Goal: Information Seeking & Learning: Check status

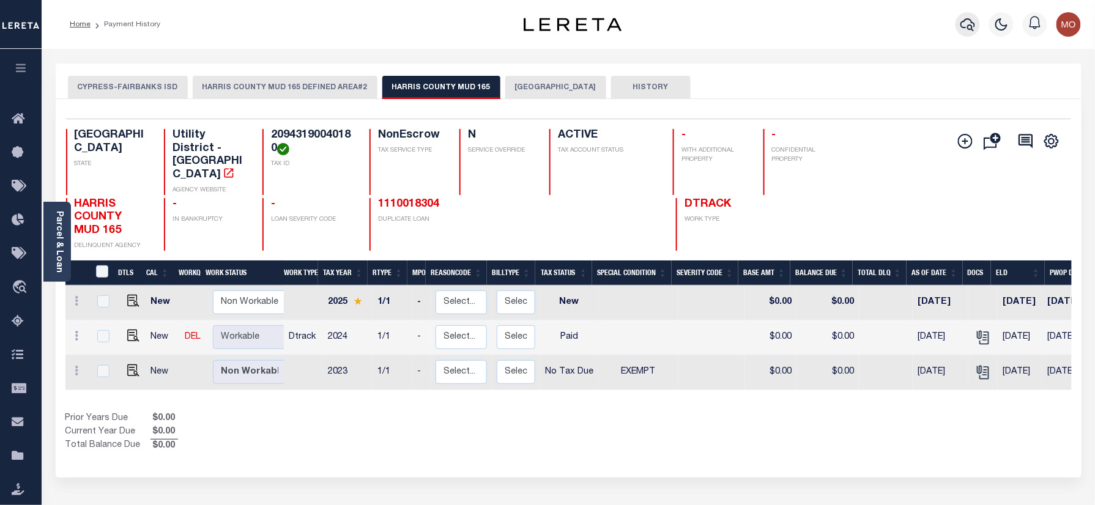
click at [964, 21] on icon "button" at bounding box center [968, 24] width 15 height 15
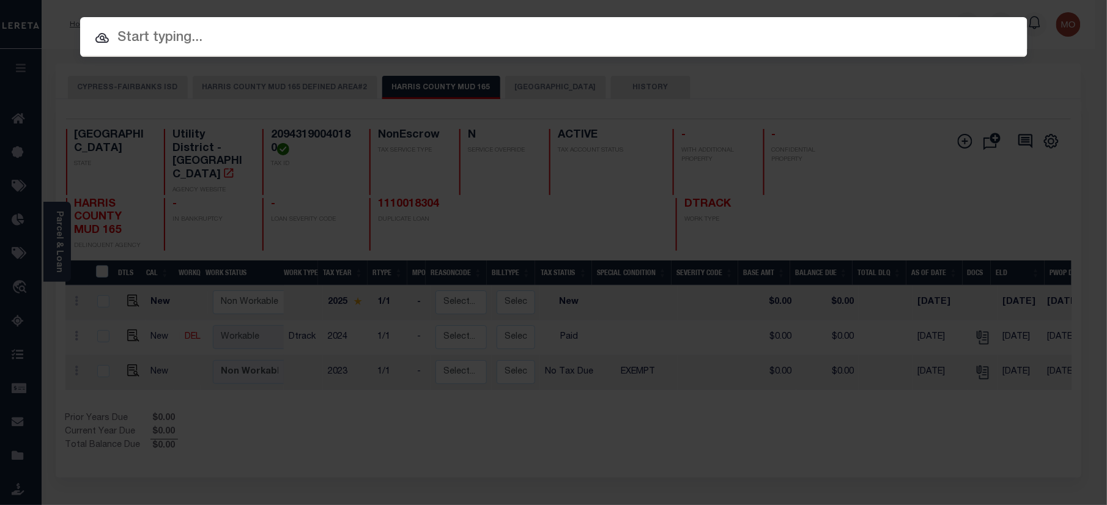
paste input "8001057370"
click at [210, 40] on input "text" at bounding box center [554, 38] width 948 height 21
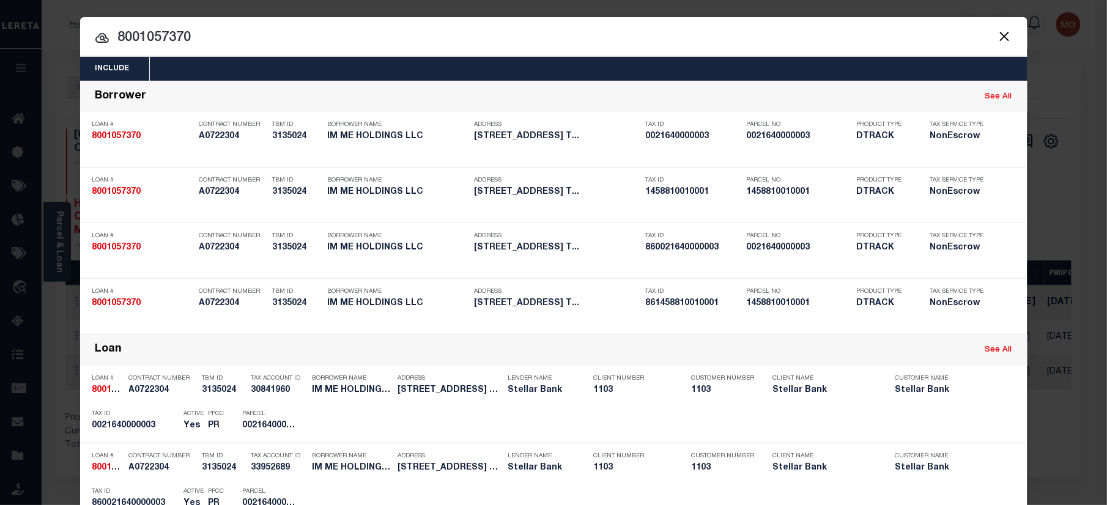
type input "8001057370"
click at [233, 47] on input "8001057370" at bounding box center [554, 38] width 948 height 21
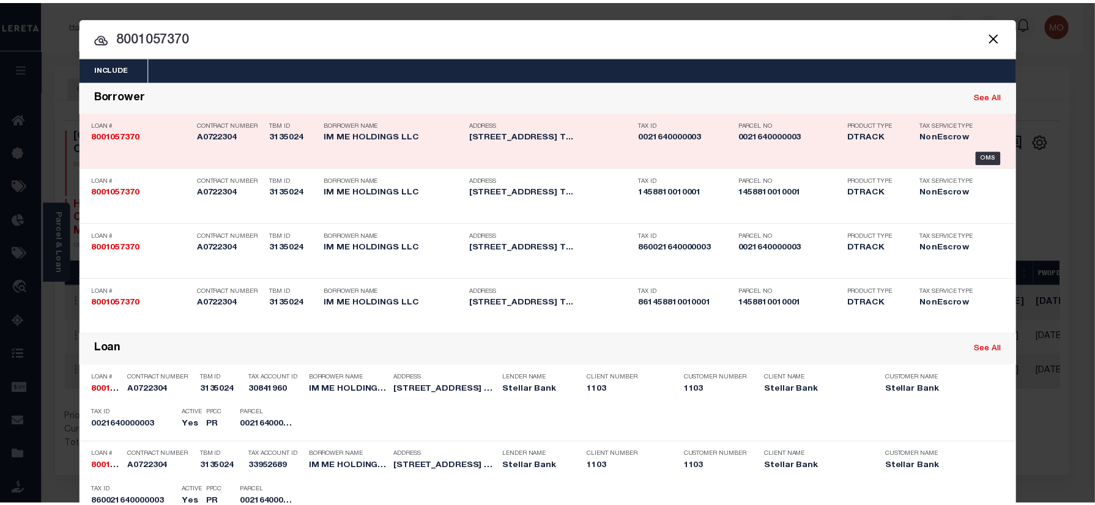
scroll to position [329, 0]
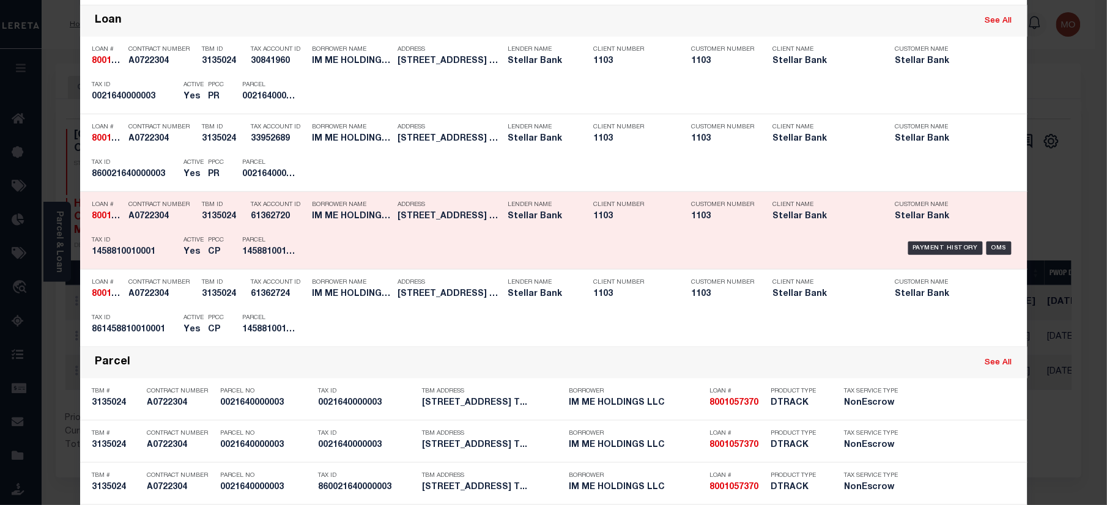
click at [313, 229] on div "Borrower Name IM ME HOLDINGS LLC" at bounding box center [353, 212] width 80 height 35
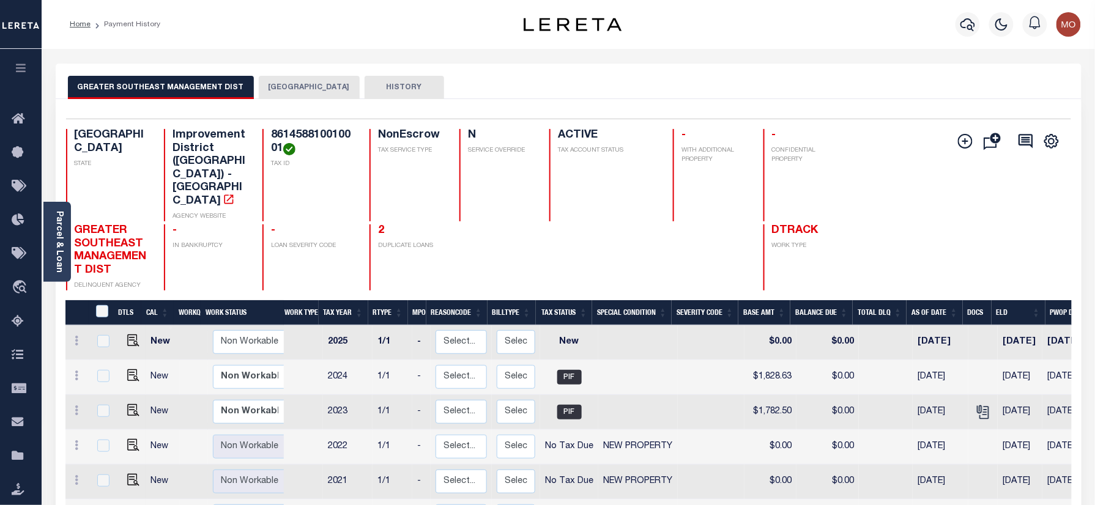
click at [280, 88] on button "[GEOGRAPHIC_DATA]" at bounding box center [309, 87] width 101 height 23
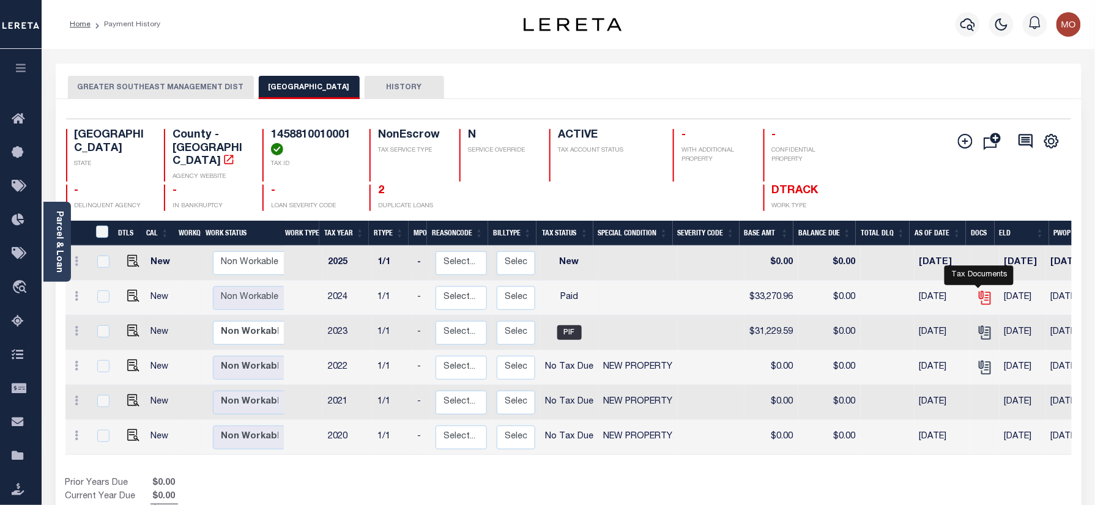
click at [979, 291] on icon "" at bounding box center [984, 296] width 10 height 10
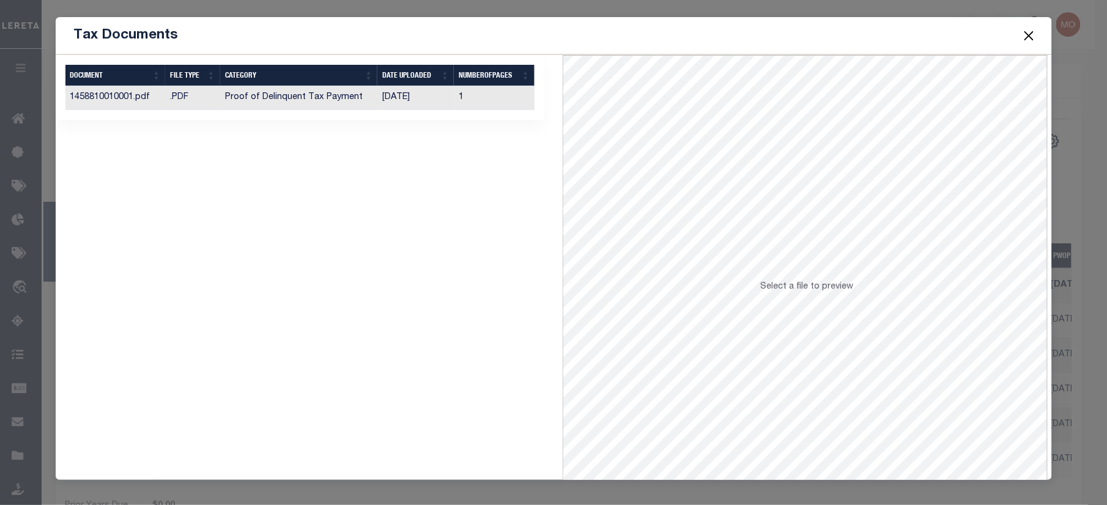
click at [409, 98] on td "[DATE]" at bounding box center [416, 98] width 76 height 24
click at [1030, 30] on button "Close" at bounding box center [1029, 36] width 16 height 16
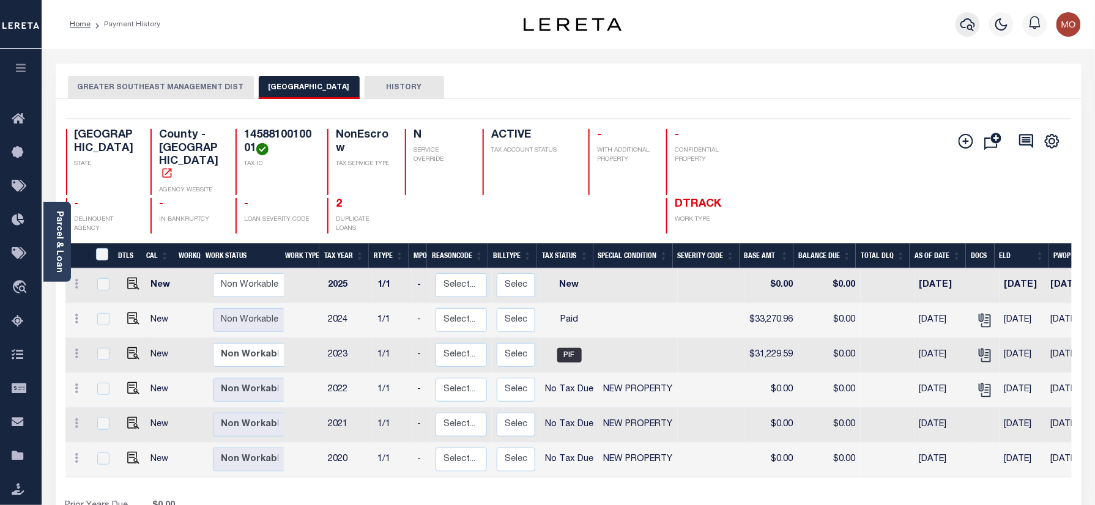
click at [972, 23] on icon "button" at bounding box center [968, 24] width 15 height 13
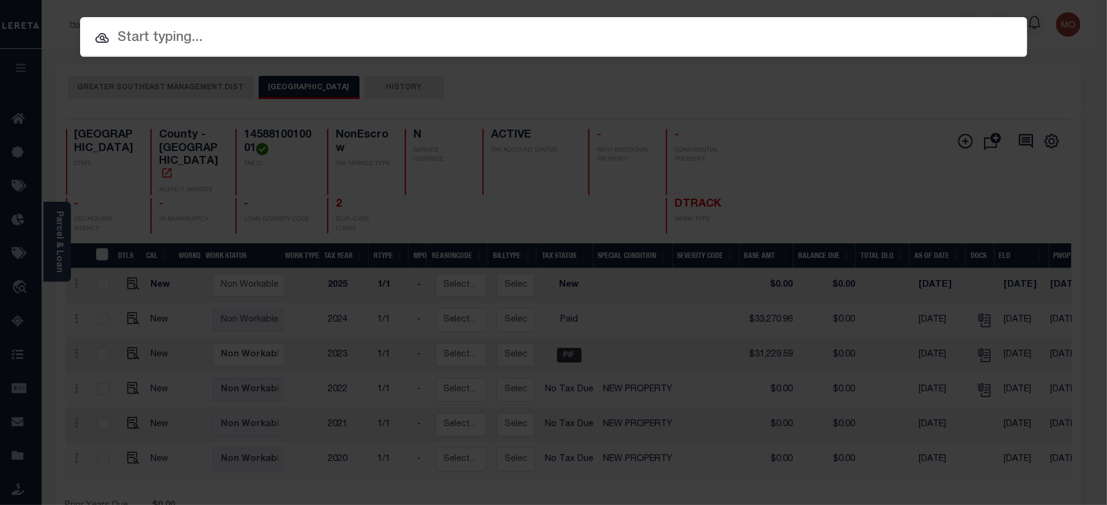
click at [177, 42] on input "text" at bounding box center [554, 38] width 948 height 21
paste input "10194207"
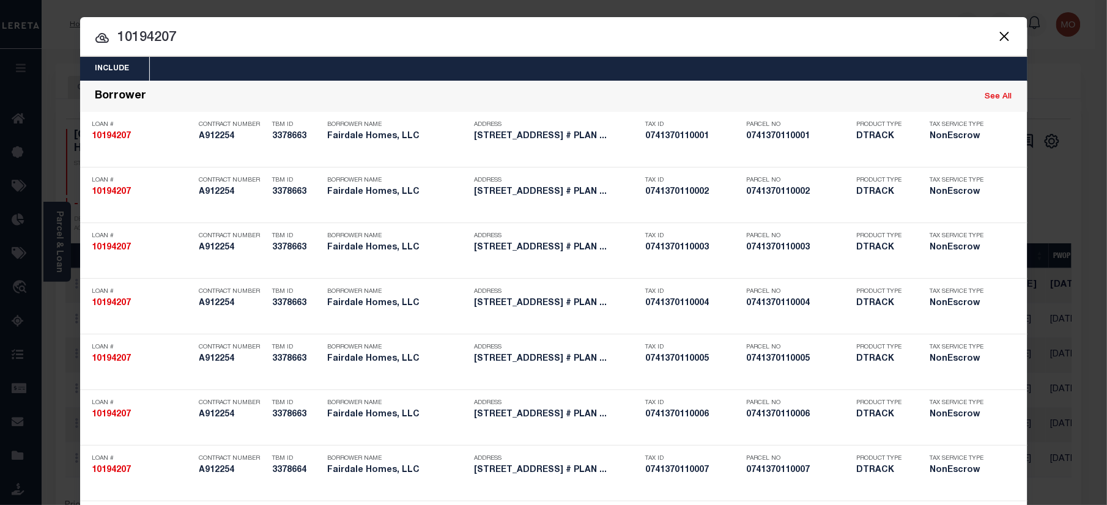
type input "10194207"
click at [221, 38] on input "10194207" at bounding box center [554, 38] width 948 height 21
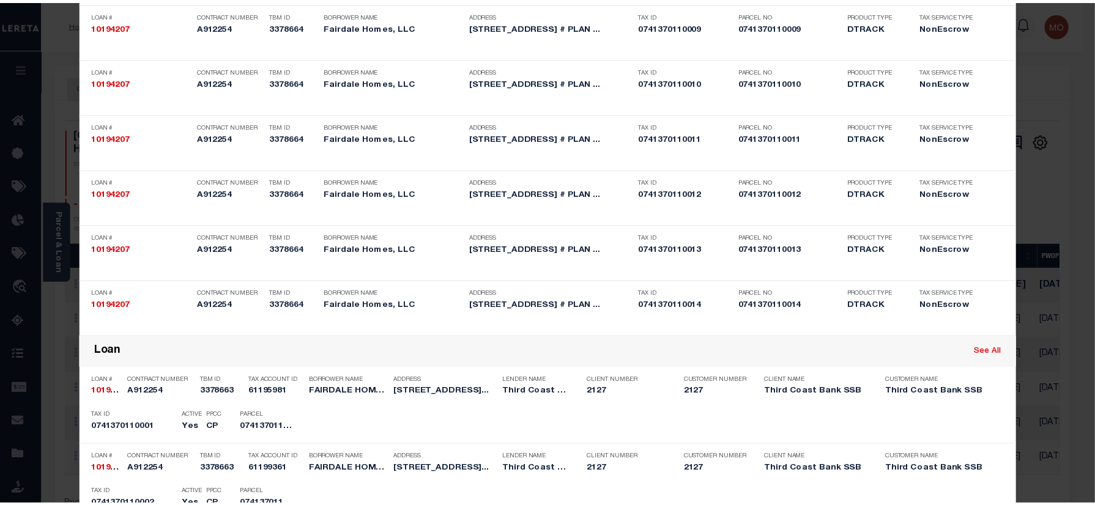
scroll to position [1667, 0]
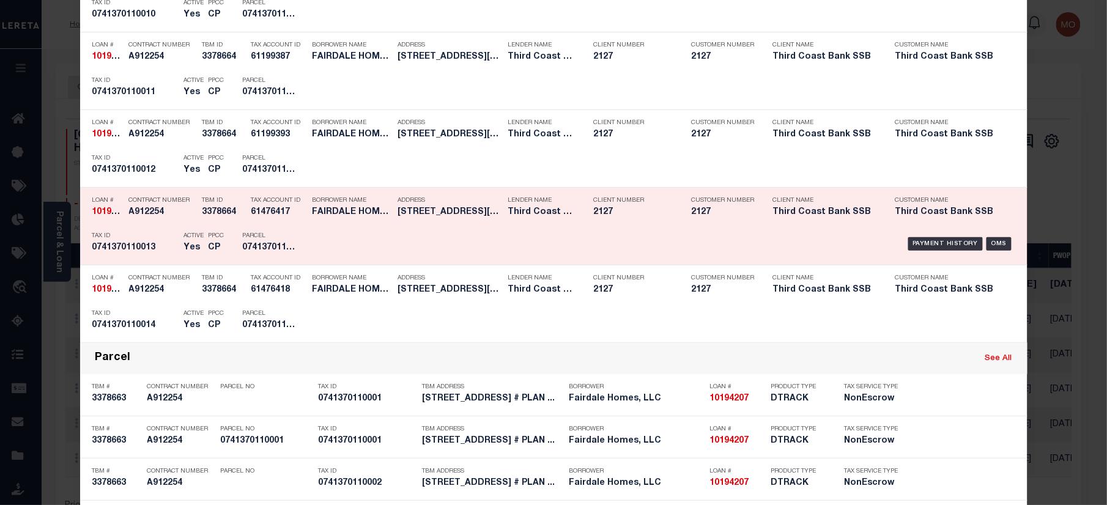
click at [256, 260] on div "Parcel 0741370110013" at bounding box center [270, 243] width 55 height 35
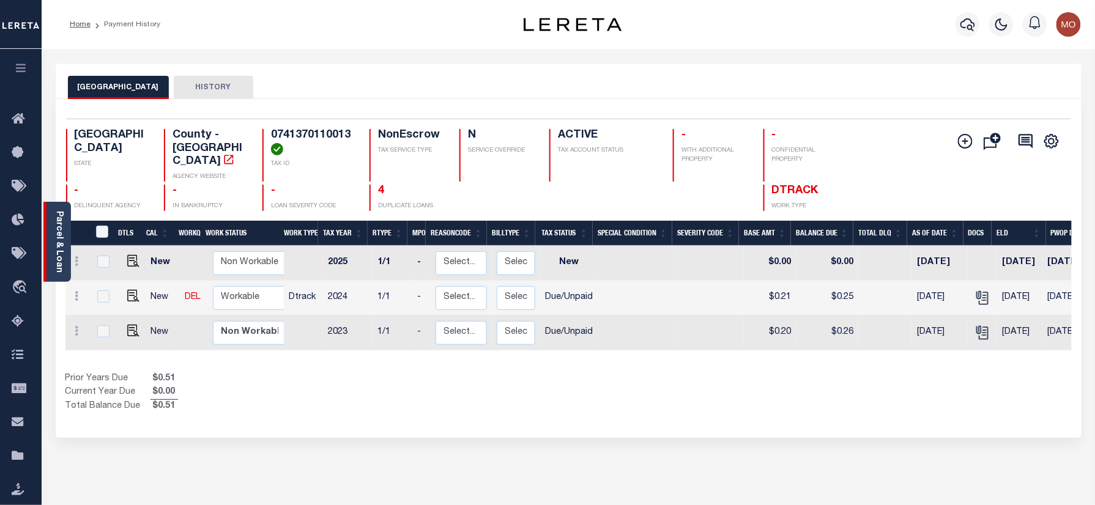
click at [54, 230] on link "Parcel & Loan" at bounding box center [58, 242] width 9 height 62
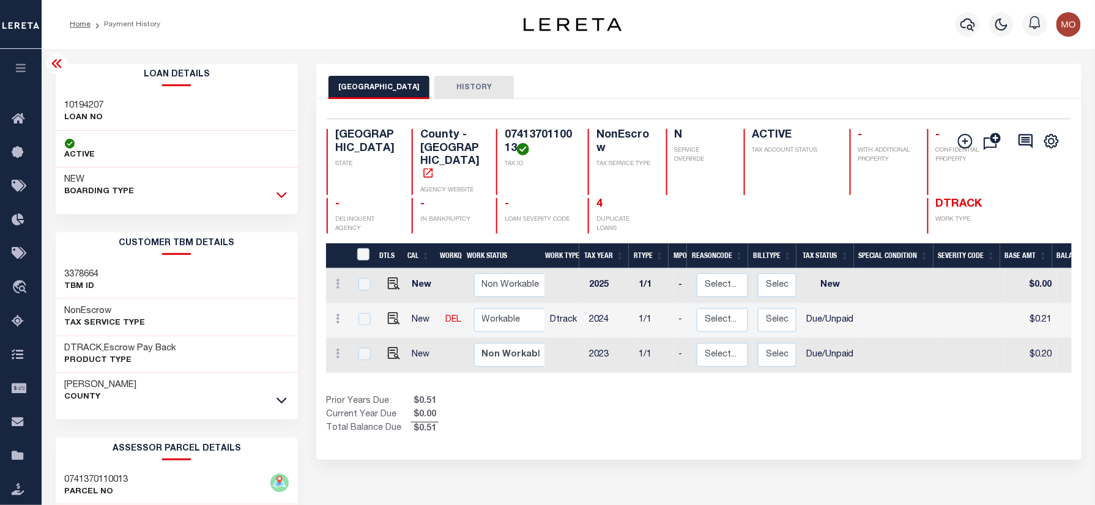
click at [278, 196] on icon at bounding box center [282, 196] width 10 height 6
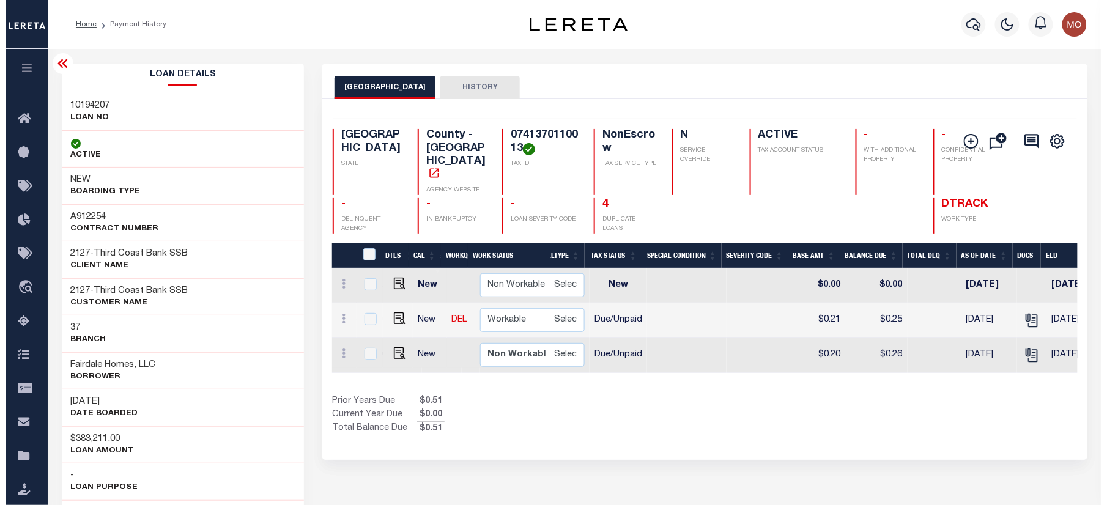
scroll to position [0, 450]
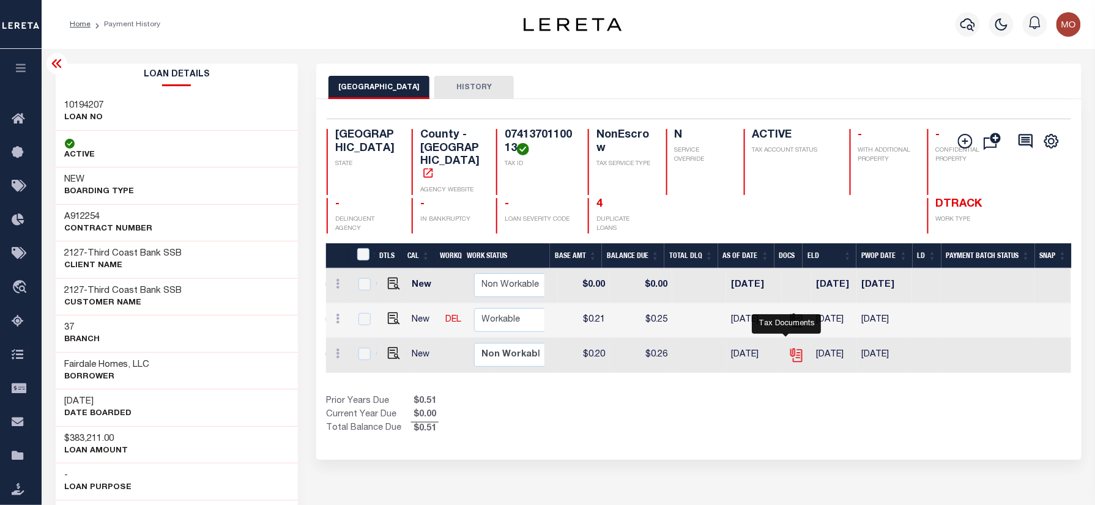
click at [789, 348] on icon "" at bounding box center [797, 356] width 16 height 16
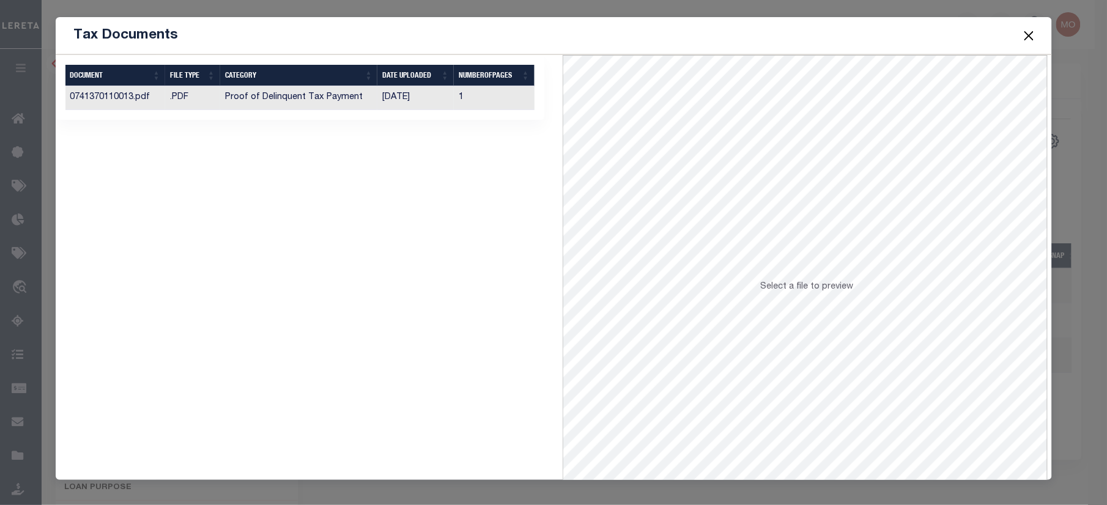
click at [352, 99] on td "Proof of Delinquent Tax Payment" at bounding box center [299, 98] width 158 height 24
click at [1024, 39] on button "Close" at bounding box center [1029, 36] width 16 height 16
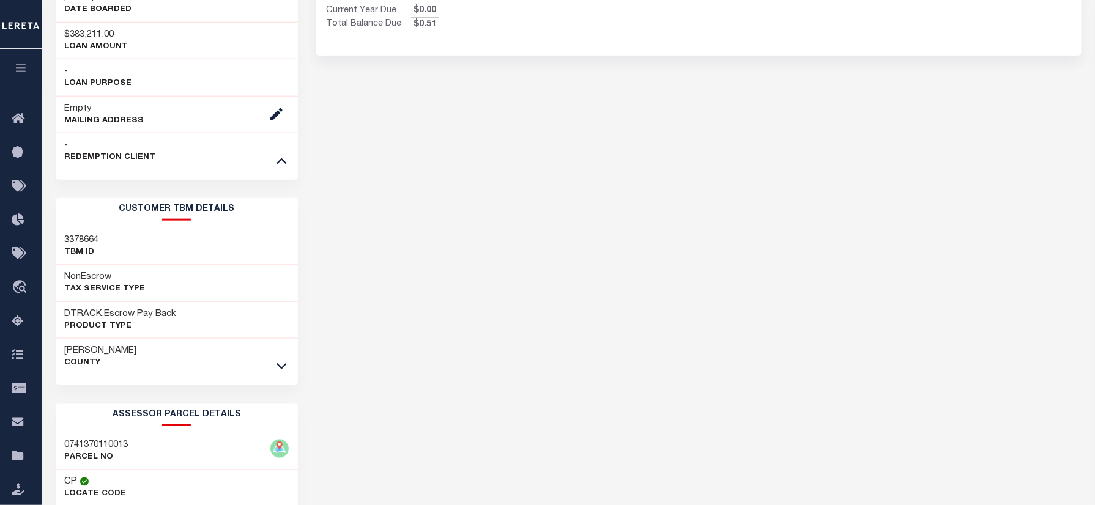
scroll to position [489, 0]
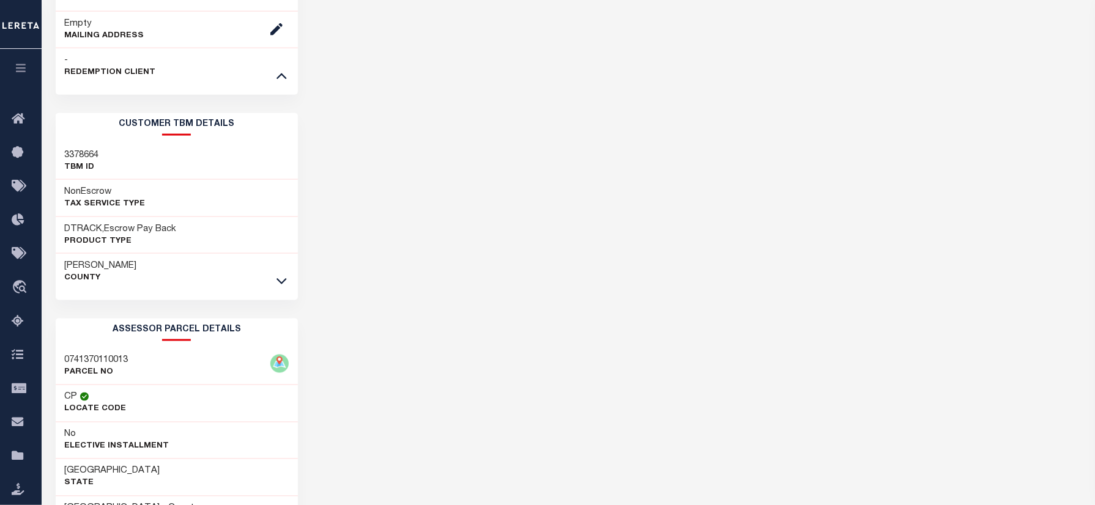
click at [78, 157] on h3 "3378664" at bounding box center [82, 155] width 34 height 12
copy h3 "3378664"
click at [532, 203] on div "HARRIS COUNTY HISTORY Selected 3 Results" at bounding box center [698, 110] width 783 height 1073
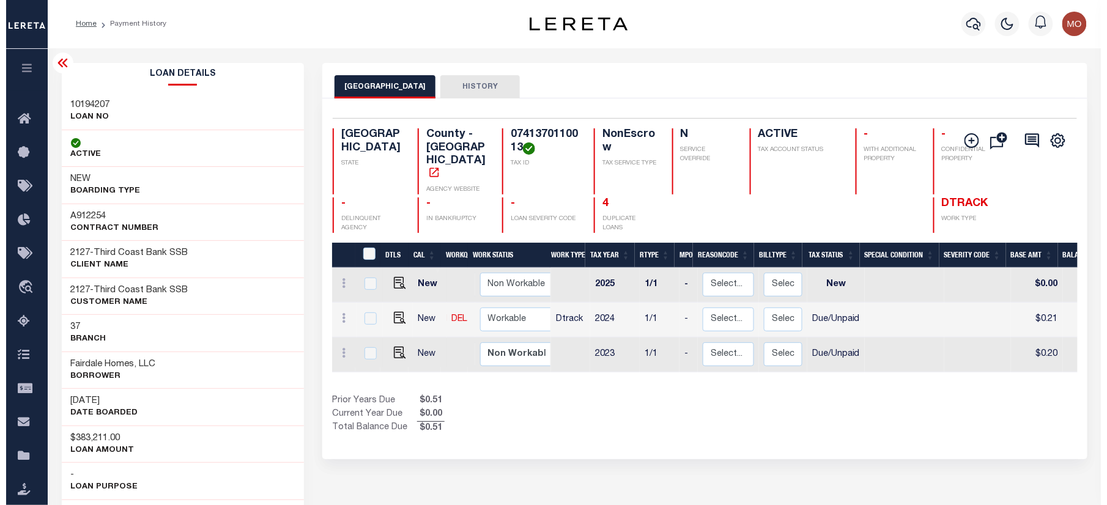
scroll to position [0, 0]
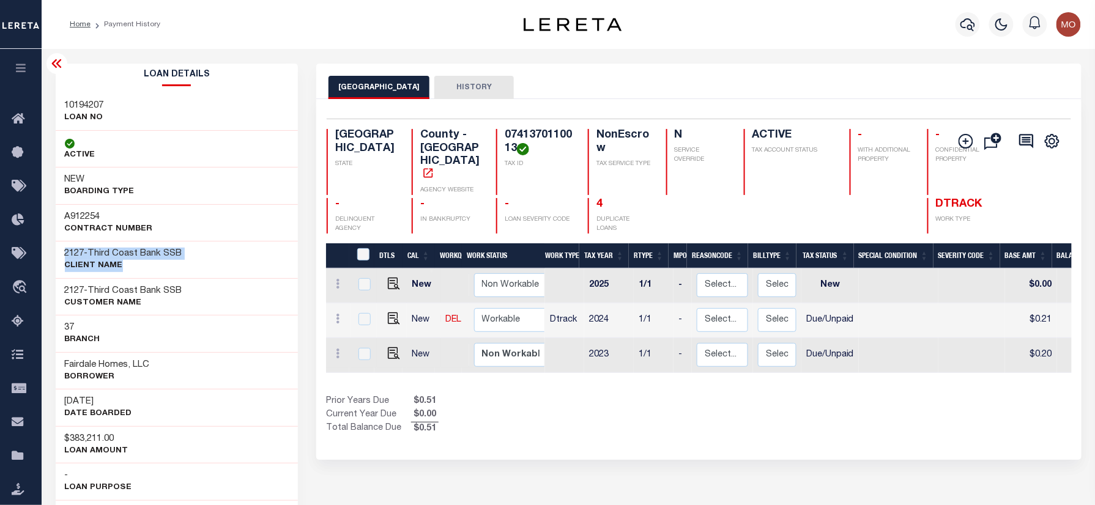
drag, startPoint x: 131, startPoint y: 272, endPoint x: 54, endPoint y: 252, distance: 79.0
click at [56, 252] on div "2127 - Third Coast Bank SSB CLIENT Name" at bounding box center [177, 259] width 243 height 37
copy div "2127 - Third Coast Bank SSB CLIENT Name"
click at [84, 108] on h3 "10194207" at bounding box center [84, 106] width 39 height 12
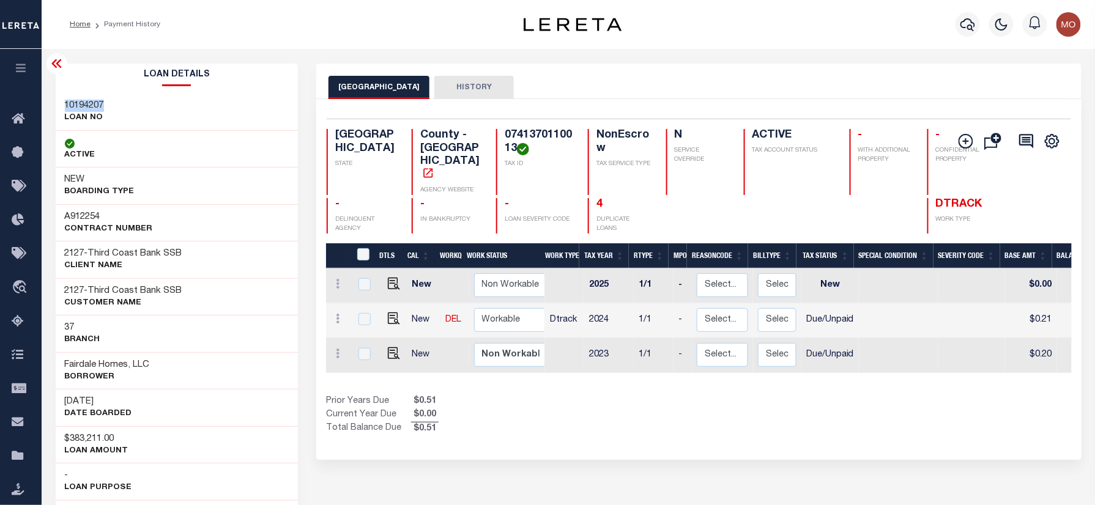
copy h3 "10194207"
click at [977, 25] on button "button" at bounding box center [968, 24] width 24 height 24
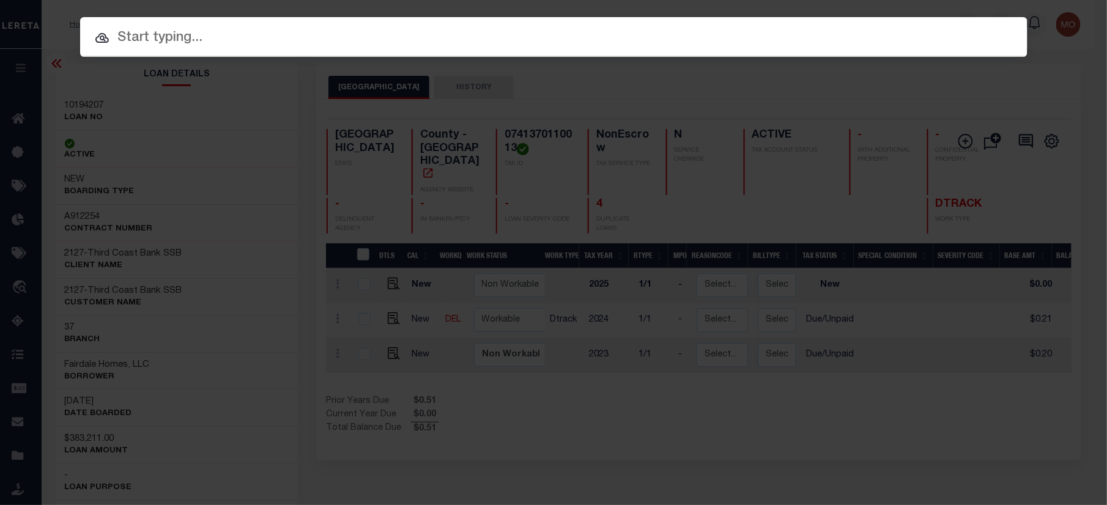
click at [204, 37] on input "text" at bounding box center [554, 38] width 948 height 21
paste input "10194207"
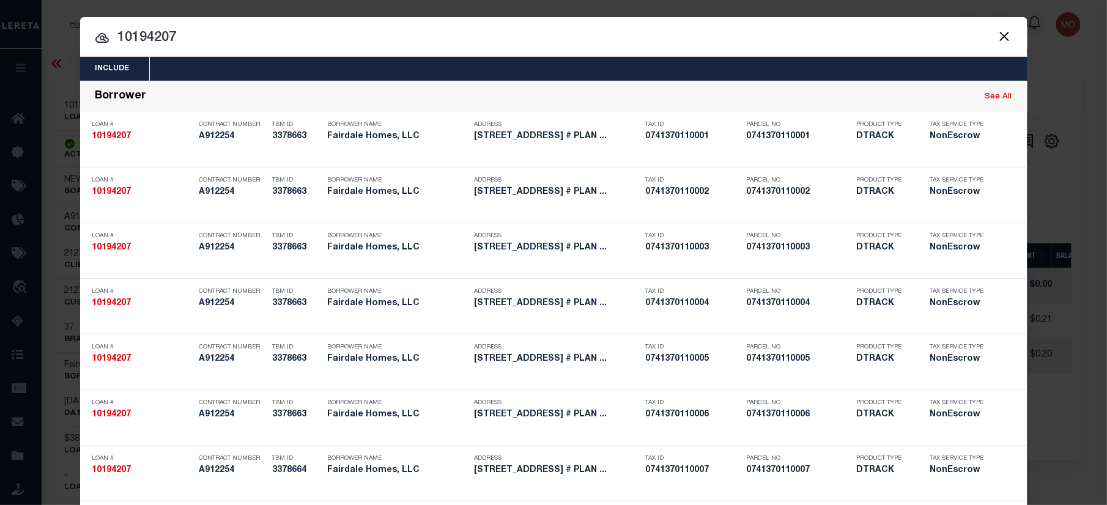
type input "10194207"
click at [228, 47] on input "10194207" at bounding box center [554, 38] width 948 height 21
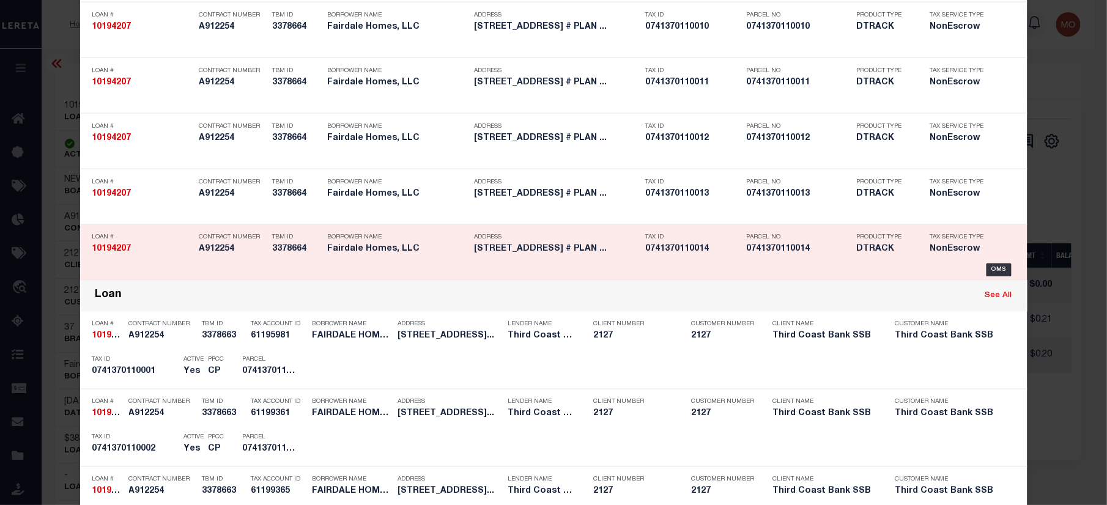
scroll to position [1746, 0]
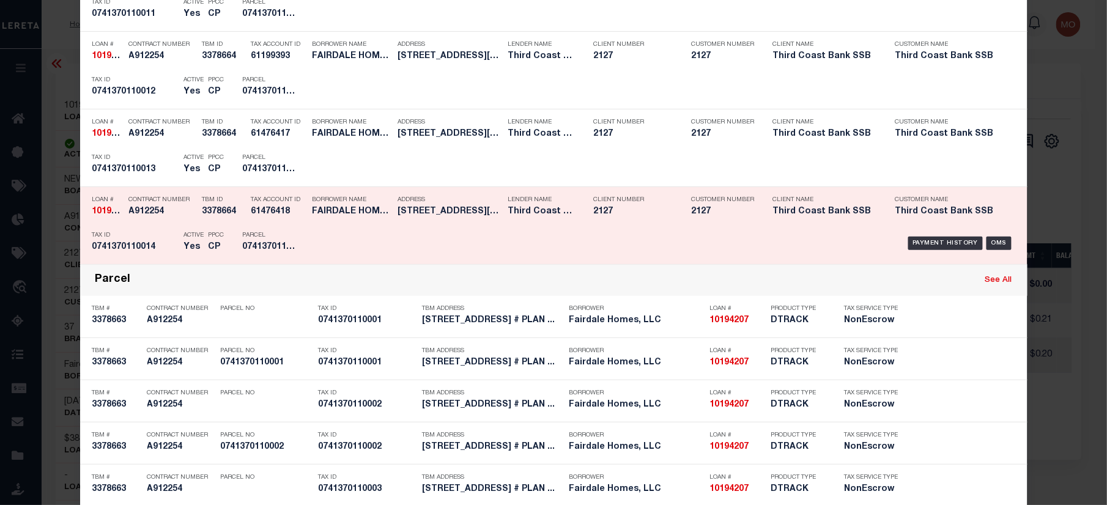
click at [324, 226] on div "Borrower Name FAIRDALE HOMES, LLC" at bounding box center [353, 207] width 80 height 35
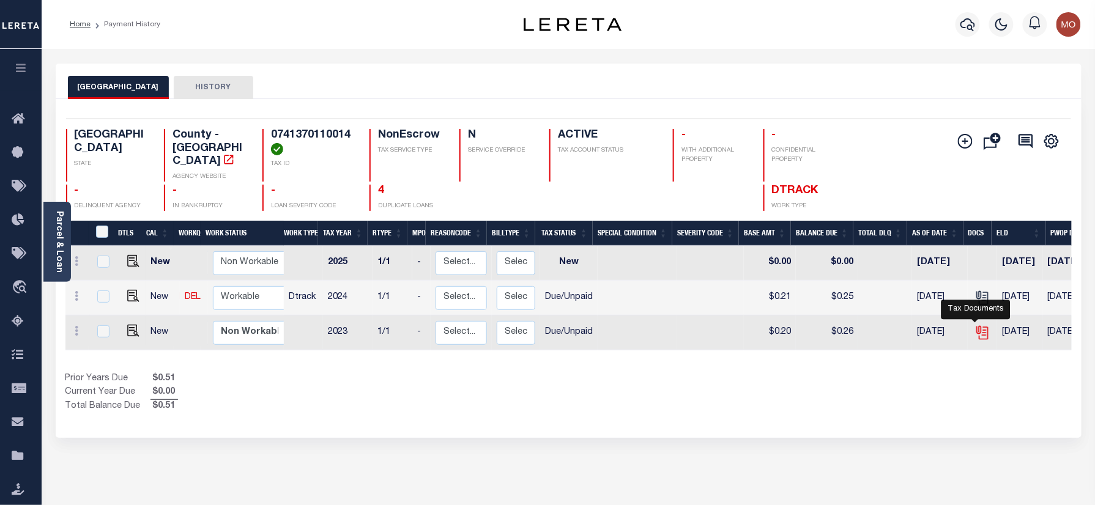
click at [979, 325] on icon "" at bounding box center [983, 333] width 16 height 16
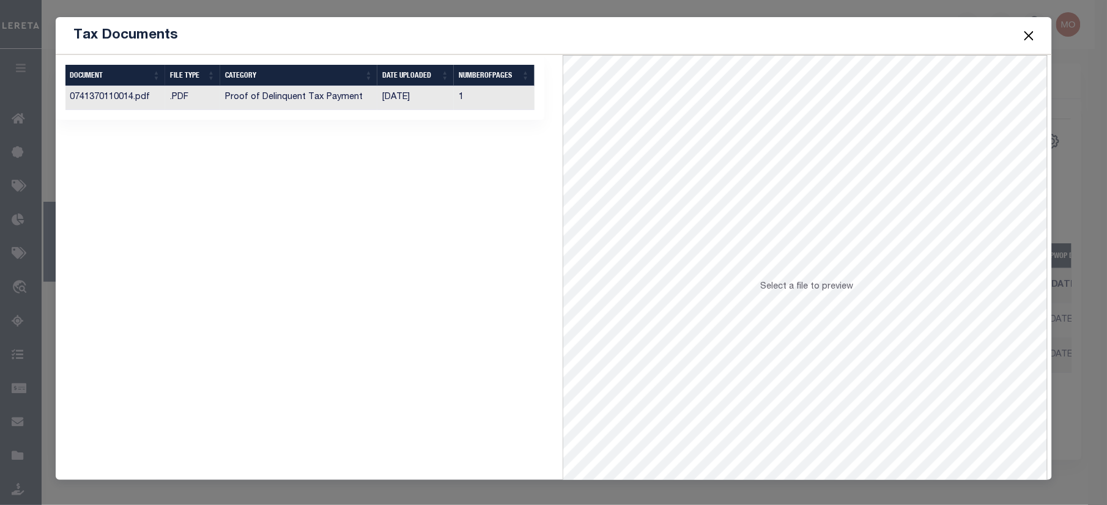
click at [390, 98] on td "[DATE]" at bounding box center [416, 98] width 76 height 24
click at [1025, 35] on button "Close" at bounding box center [1029, 36] width 16 height 16
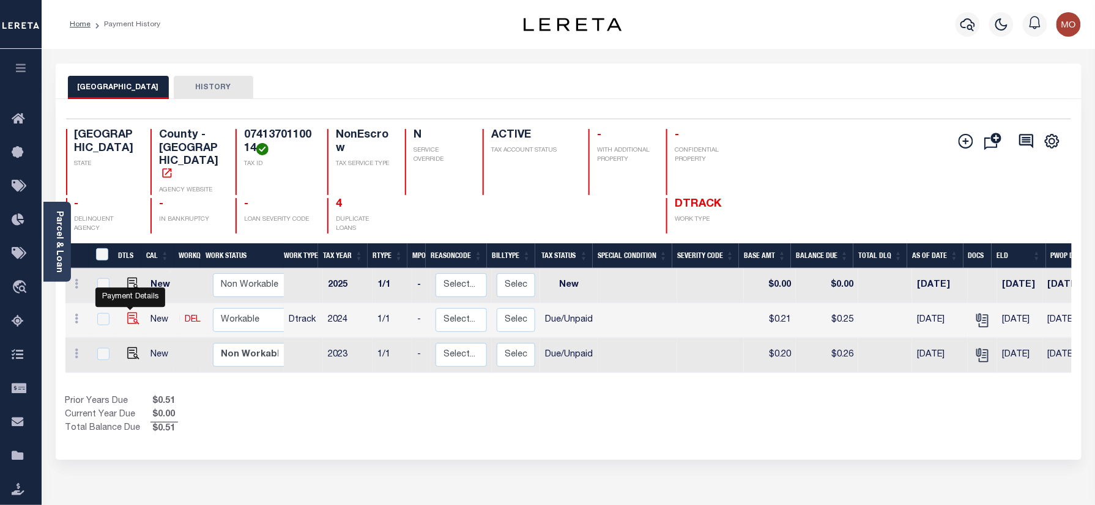
click at [128, 313] on img "" at bounding box center [133, 319] width 12 height 12
checkbox input "true"
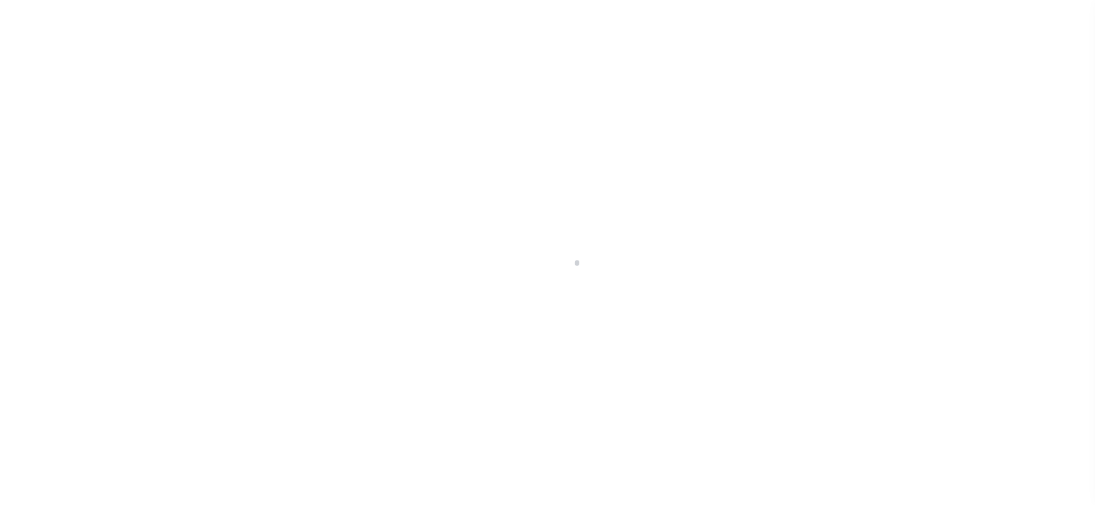
checkbox input "false"
type input "[DATE]"
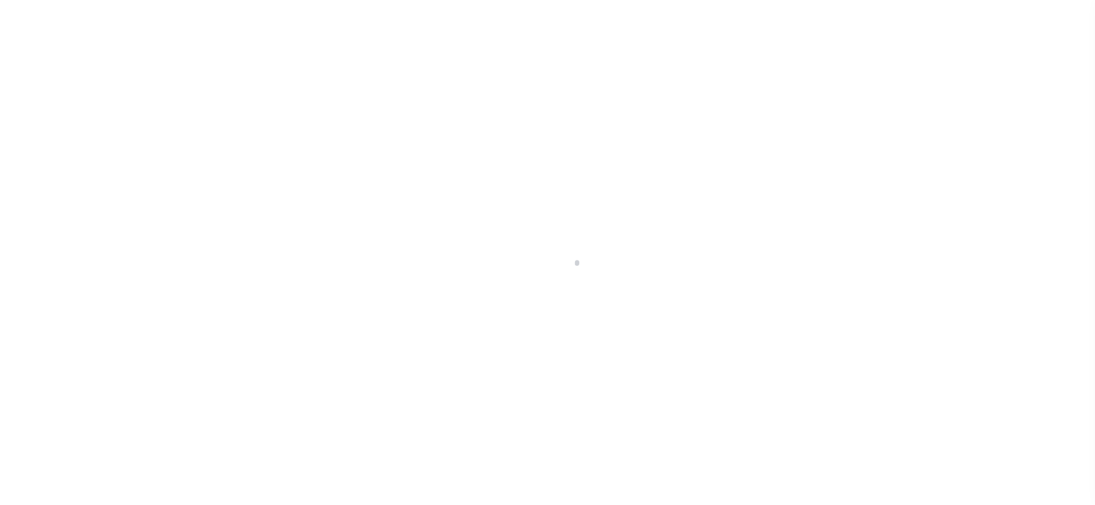
type input "[DATE]"
select select "DUE"
type input "$0.21"
type input "$0.04"
type input "$0.25"
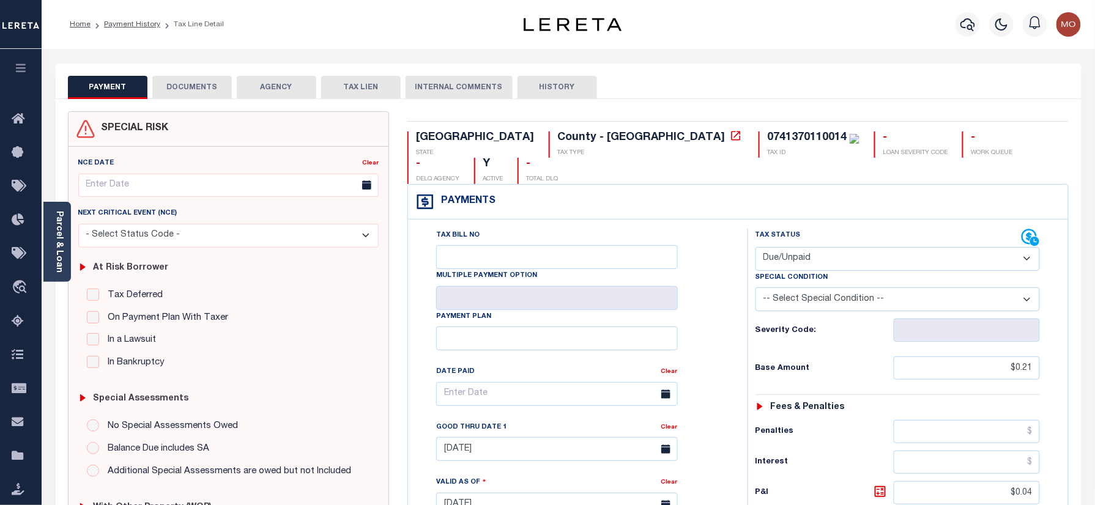
click at [198, 89] on button "DOCUMENTS" at bounding box center [192, 87] width 80 height 23
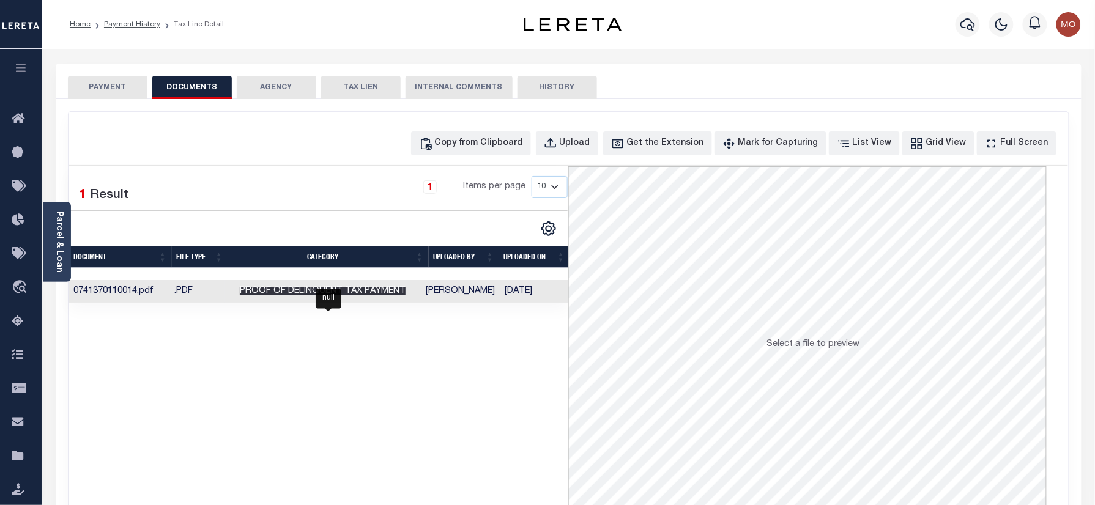
click at [339, 292] on span "Proof of Delinquent Tax Payment" at bounding box center [323, 291] width 166 height 9
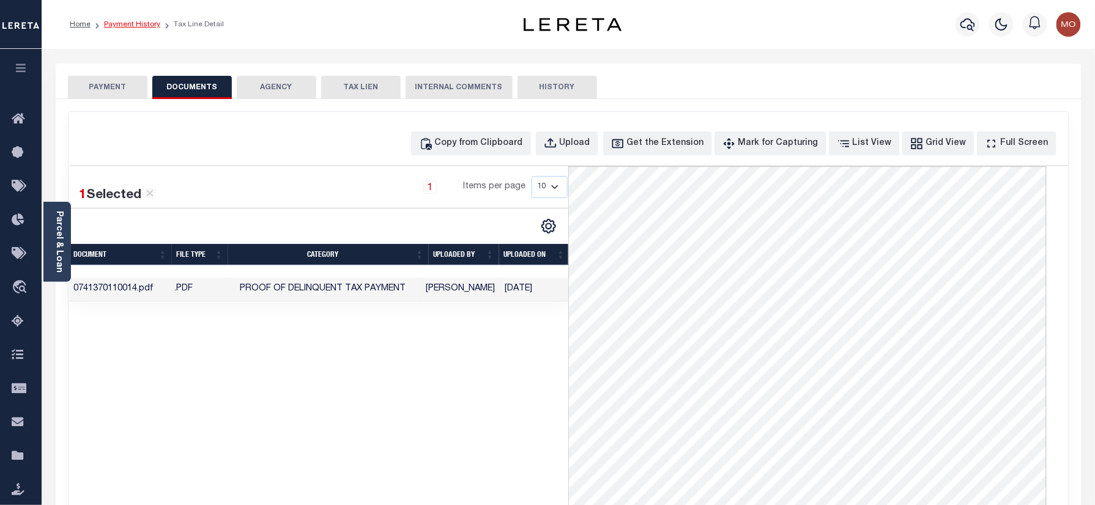
click at [123, 23] on link "Payment History" at bounding box center [132, 24] width 56 height 7
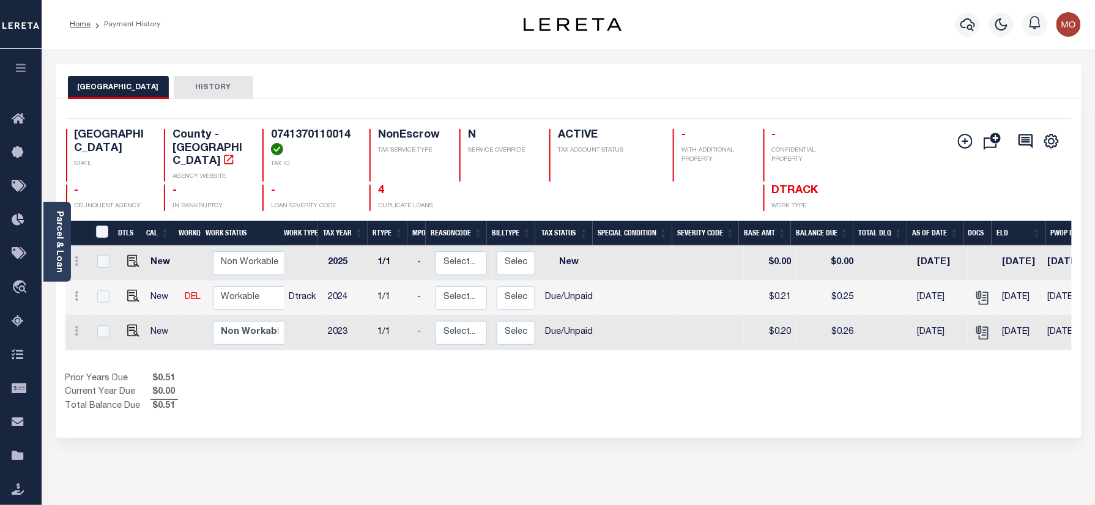
click at [955, 22] on div at bounding box center [968, 24] width 34 height 43
click at [970, 21] on icon "button" at bounding box center [968, 24] width 15 height 15
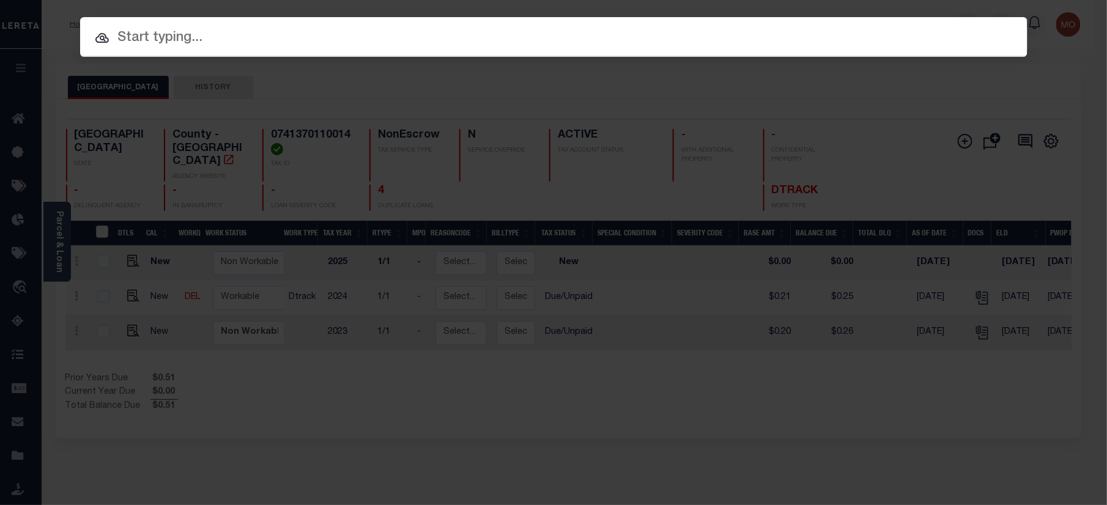
click at [186, 45] on input "text" at bounding box center [554, 38] width 948 height 21
paste input "1002766418"
type input "1002766418"
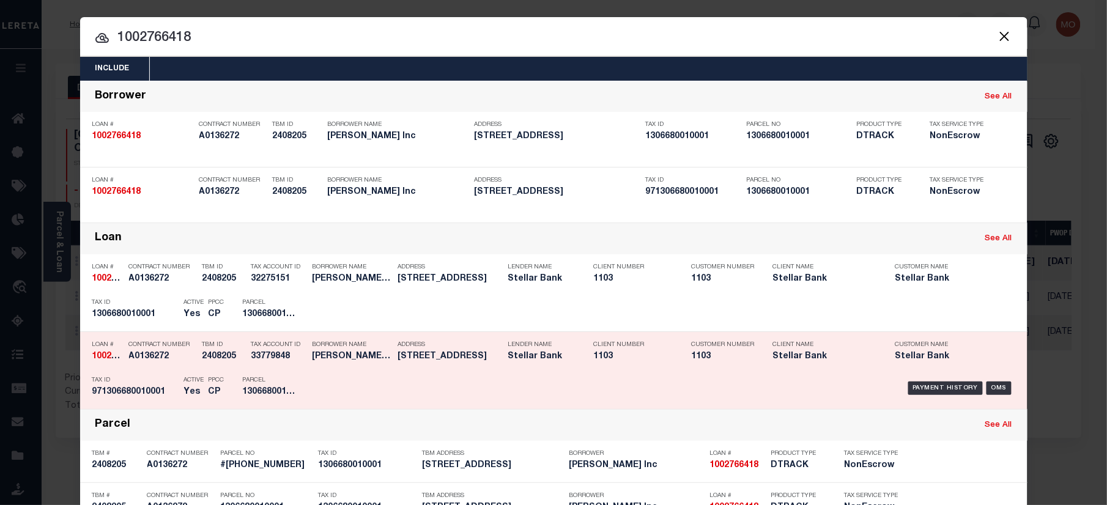
click at [147, 398] on h5 "971306680010001" at bounding box center [135, 392] width 86 height 10
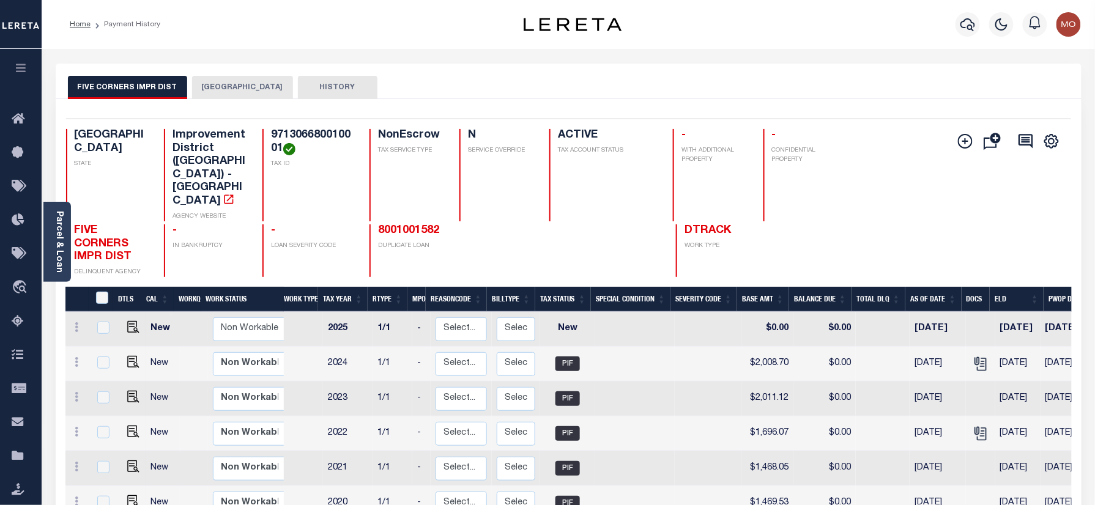
click at [230, 95] on button "[GEOGRAPHIC_DATA]" at bounding box center [242, 87] width 101 height 23
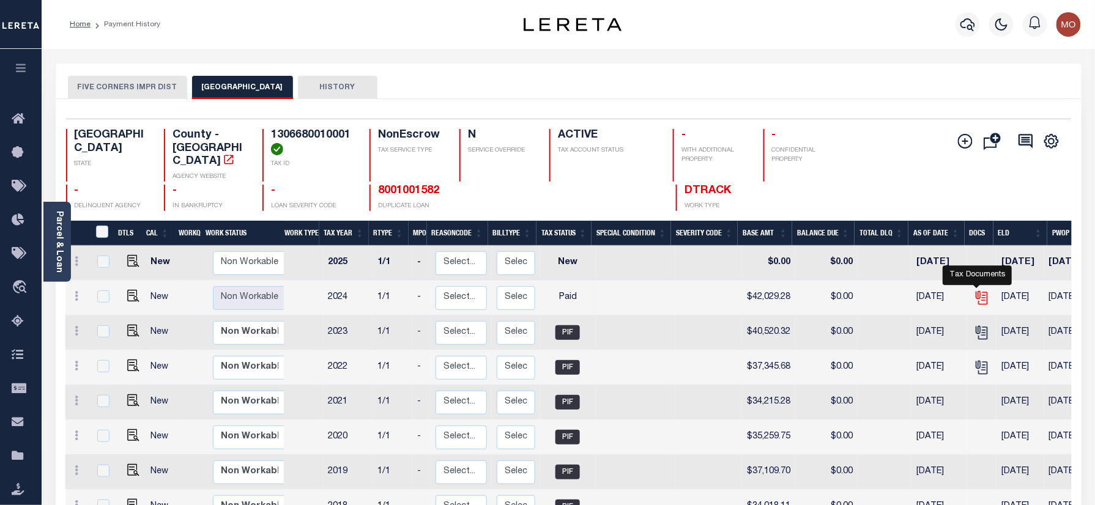
click at [974, 290] on icon "" at bounding box center [982, 298] width 16 height 16
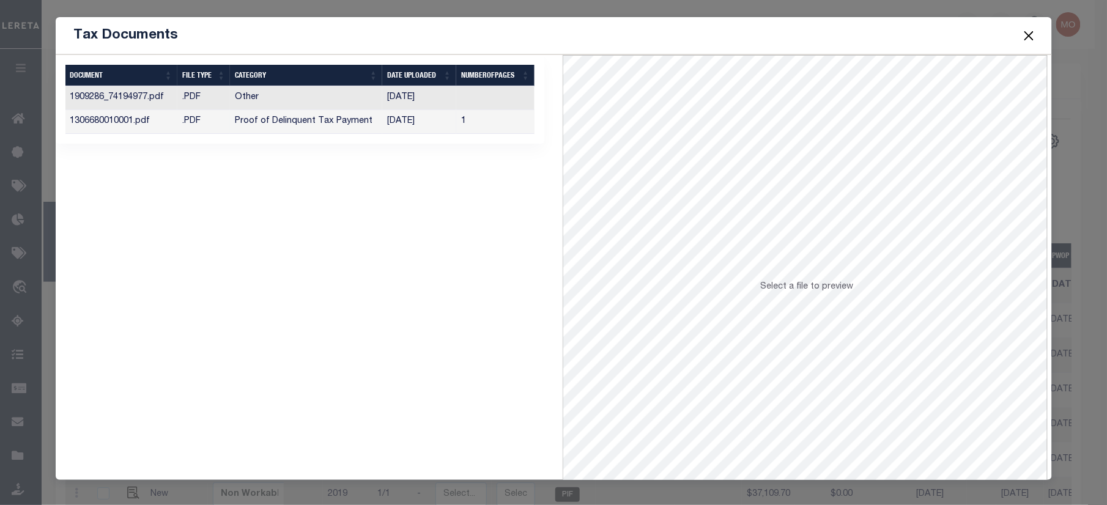
click at [368, 120] on td "Proof of Delinquent Tax Payment" at bounding box center [306, 122] width 152 height 24
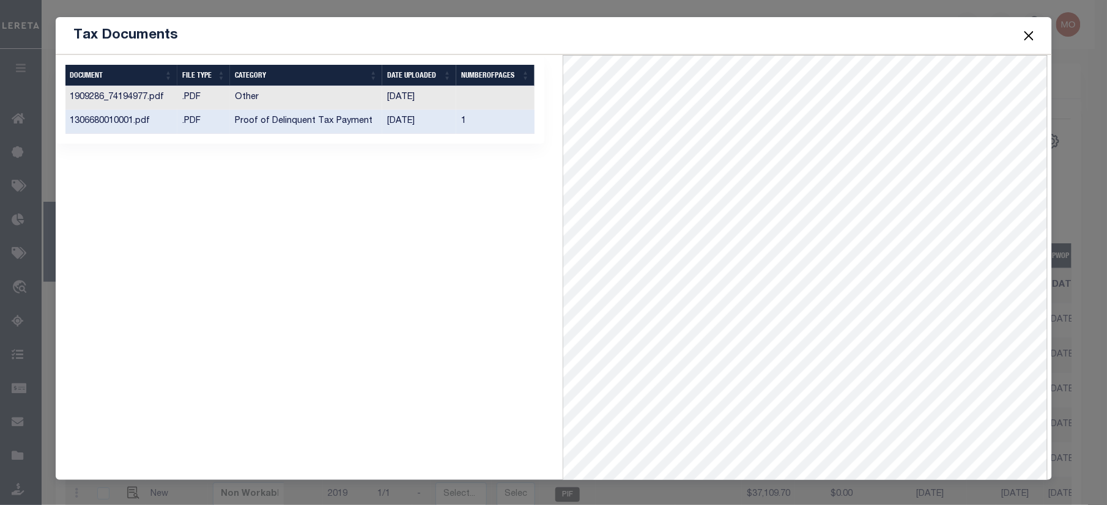
click at [1027, 33] on button "Close" at bounding box center [1029, 36] width 16 height 16
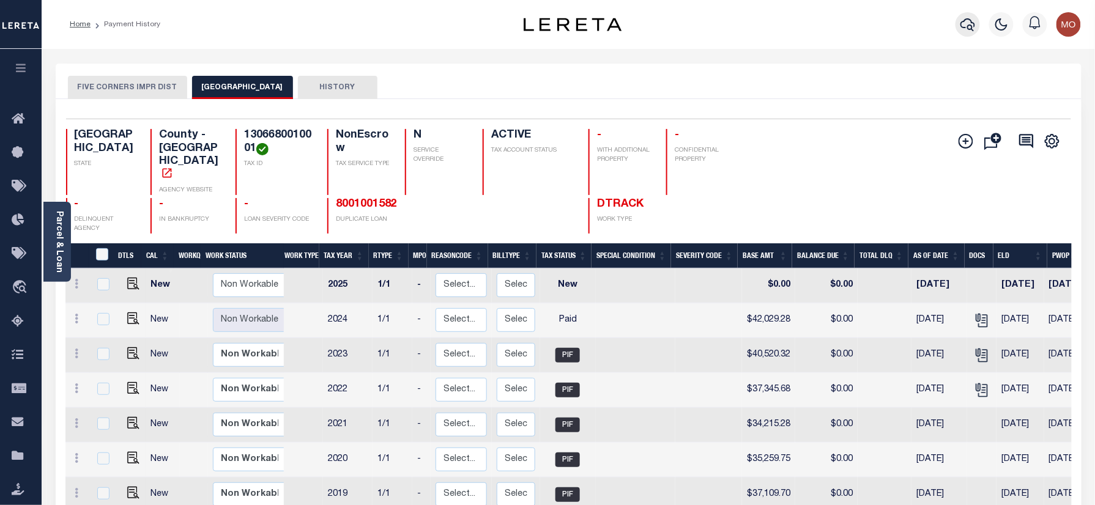
click at [968, 32] on button "button" at bounding box center [968, 24] width 24 height 24
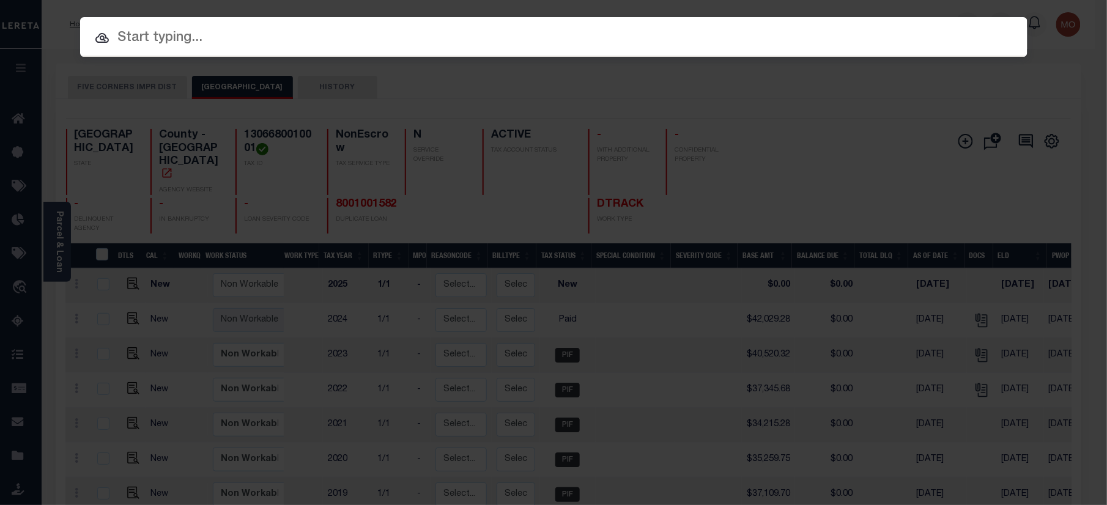
click at [172, 39] on input "text" at bounding box center [554, 38] width 948 height 21
paste input "300707999"
type input "300707999"
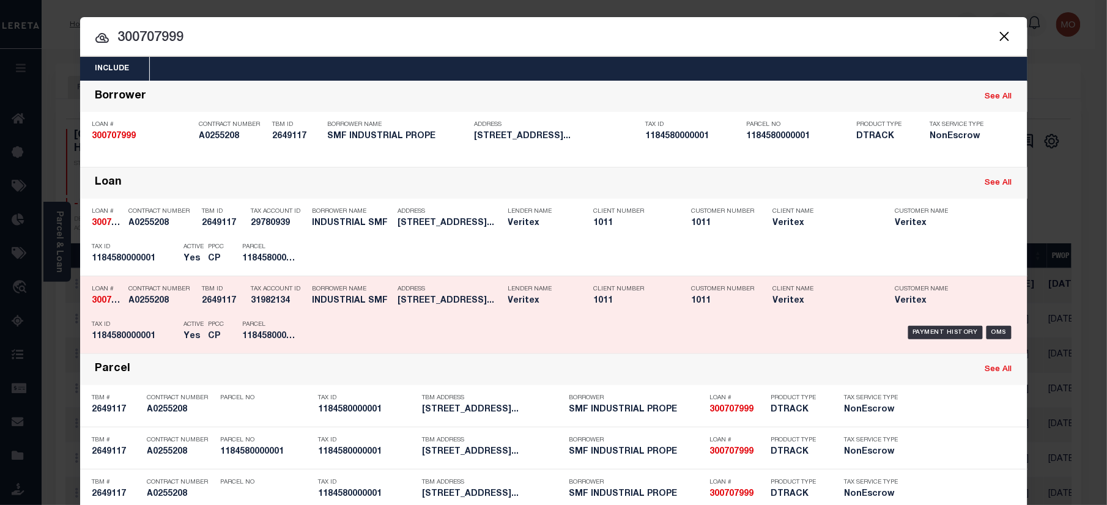
click at [190, 334] on h5 "Yes" at bounding box center [193, 337] width 18 height 10
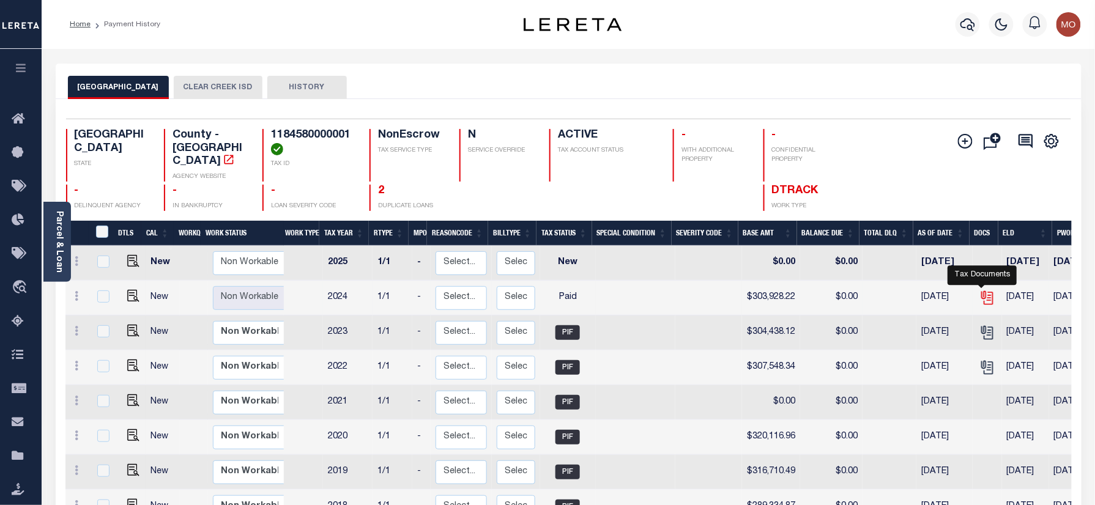
click at [985, 292] on icon "" at bounding box center [988, 298] width 16 height 16
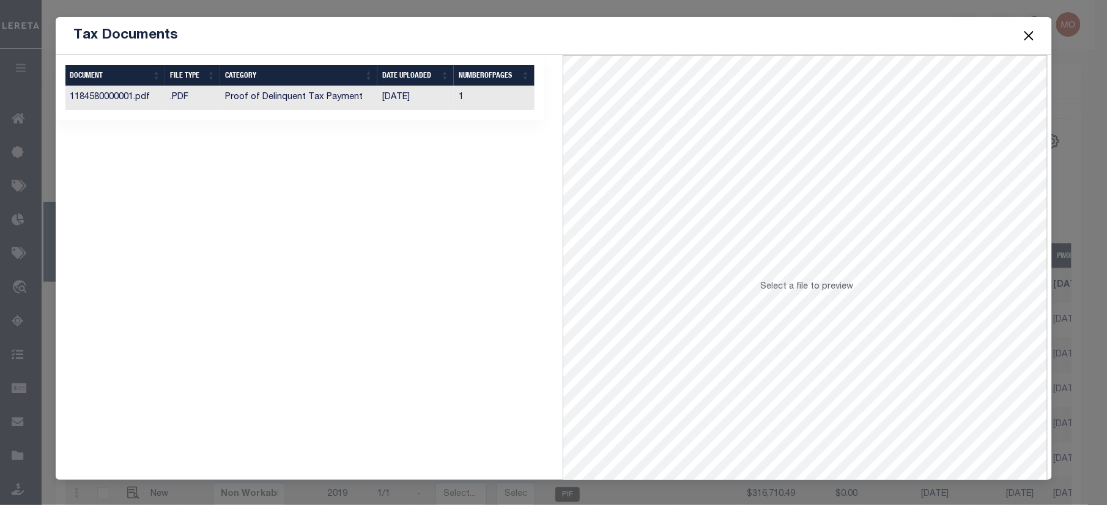
click at [319, 103] on td "Proof of Delinquent Tax Payment" at bounding box center [299, 98] width 158 height 24
click at [1031, 37] on button "Close" at bounding box center [1029, 36] width 16 height 16
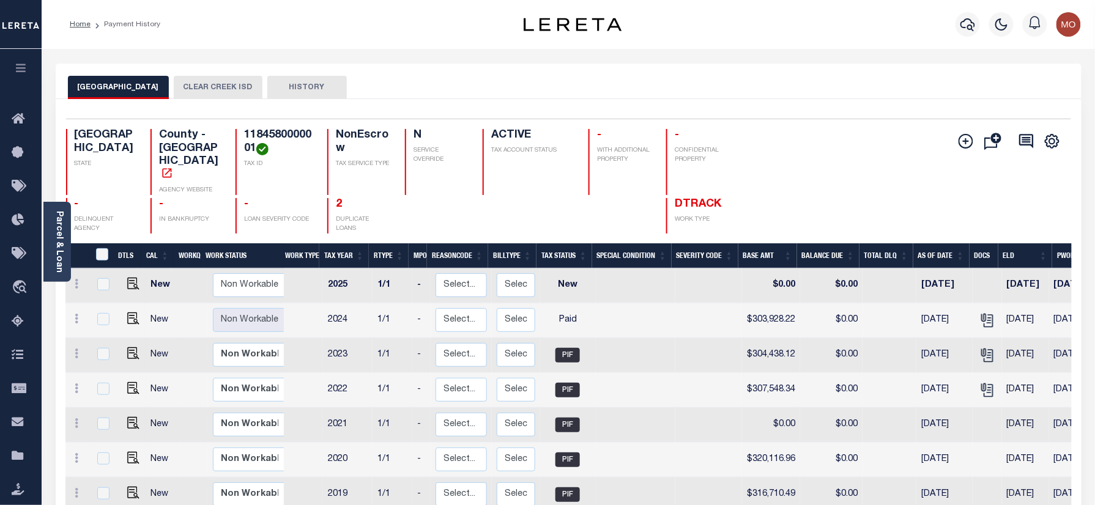
click at [336, 198] on h4 "2" at bounding box center [363, 204] width 54 height 13
click at [336, 199] on link "2" at bounding box center [339, 204] width 6 height 11
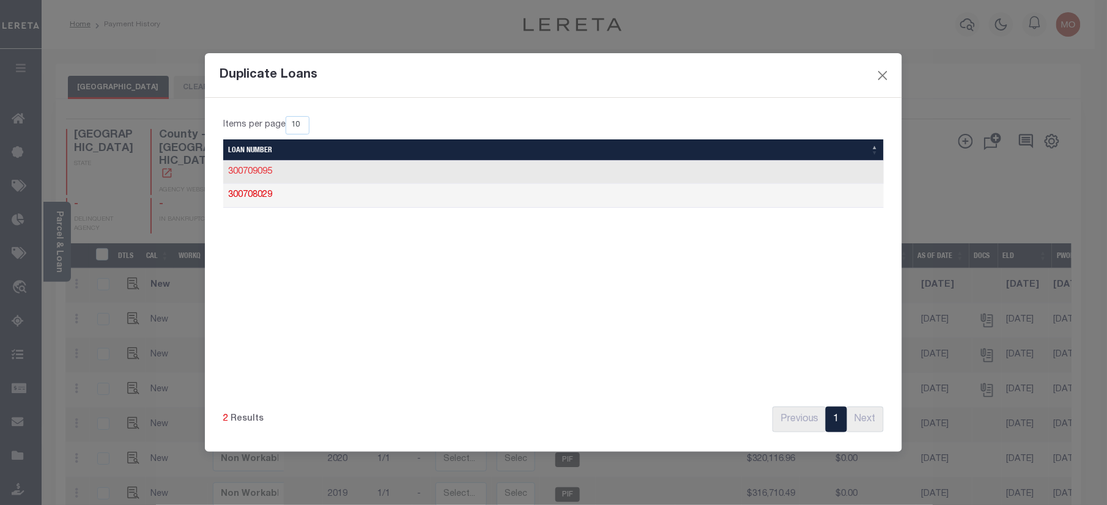
click at [250, 172] on link "300709095" at bounding box center [250, 172] width 44 height 9
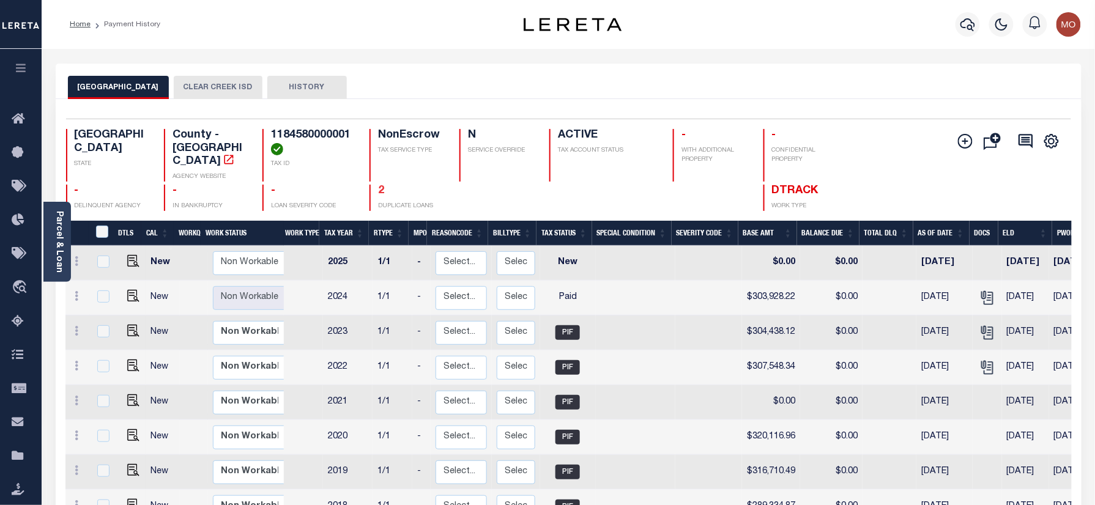
click at [379, 185] on link "2" at bounding box center [381, 190] width 6 height 11
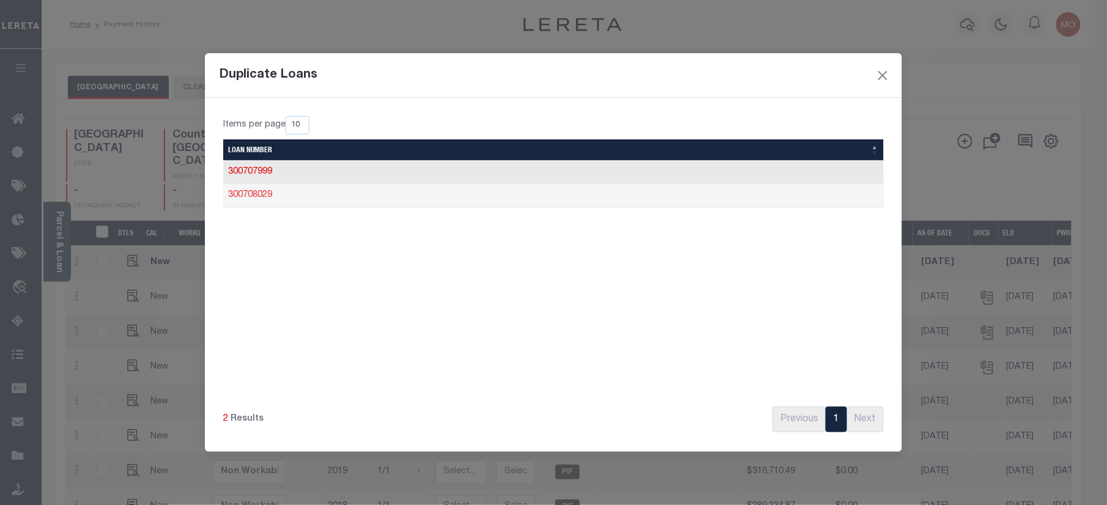
click at [257, 199] on link "300708029" at bounding box center [250, 195] width 44 height 9
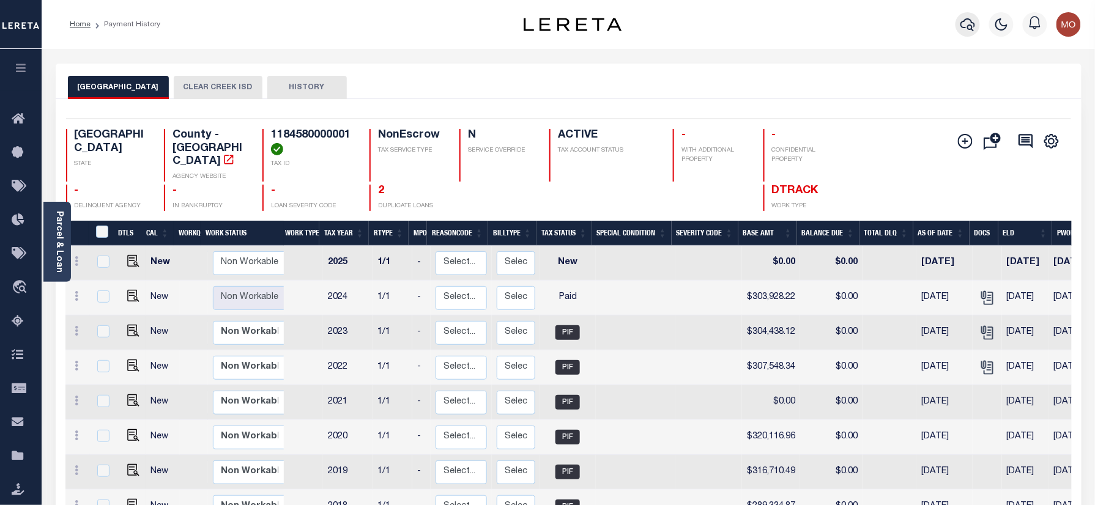
click at [967, 21] on icon "button" at bounding box center [968, 24] width 15 height 15
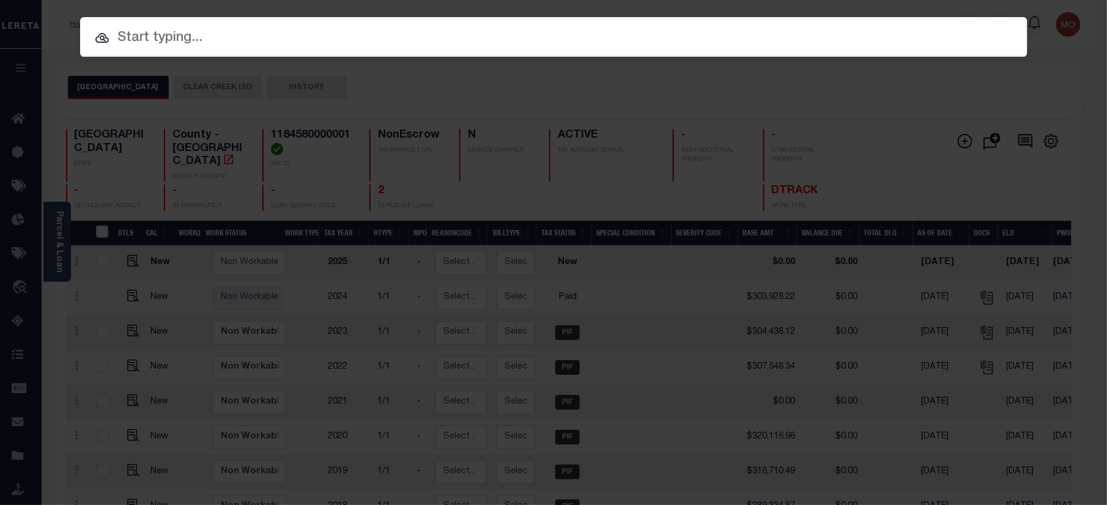
click at [218, 43] on input "text" at bounding box center [554, 38] width 948 height 21
paste input "600101800"
type input "600101800"
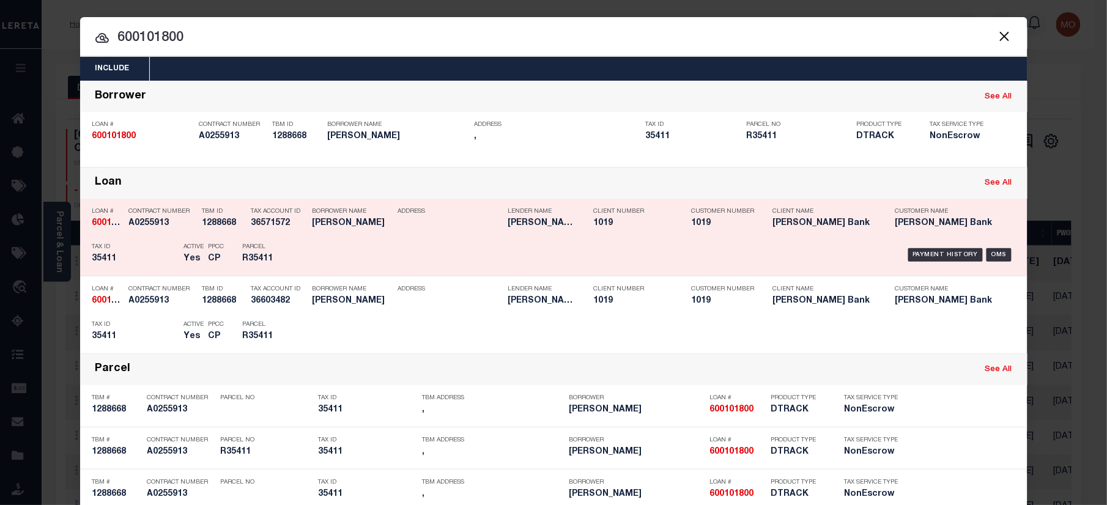
click at [184, 259] on h5 "Yes" at bounding box center [193, 259] width 18 height 10
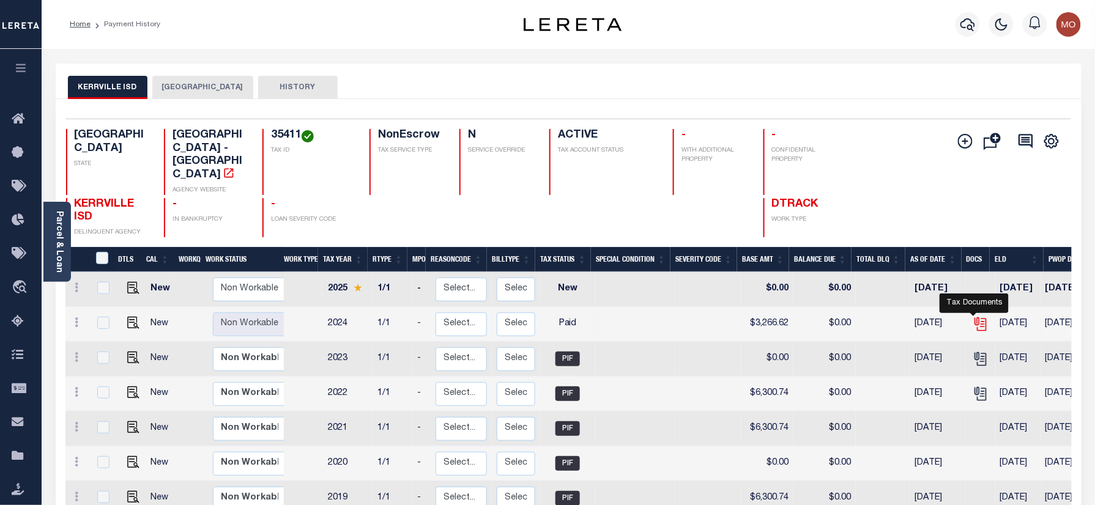
click at [973, 316] on icon "" at bounding box center [981, 324] width 16 height 16
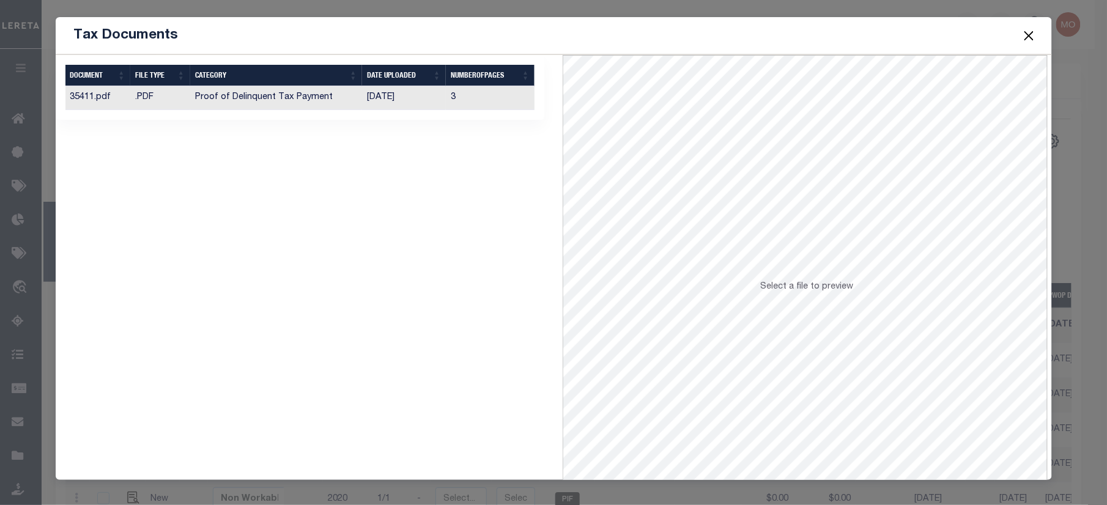
click at [341, 103] on td "Proof of Delinquent Tax Payment" at bounding box center [276, 98] width 173 height 24
click at [1029, 33] on button "Close" at bounding box center [1029, 36] width 16 height 16
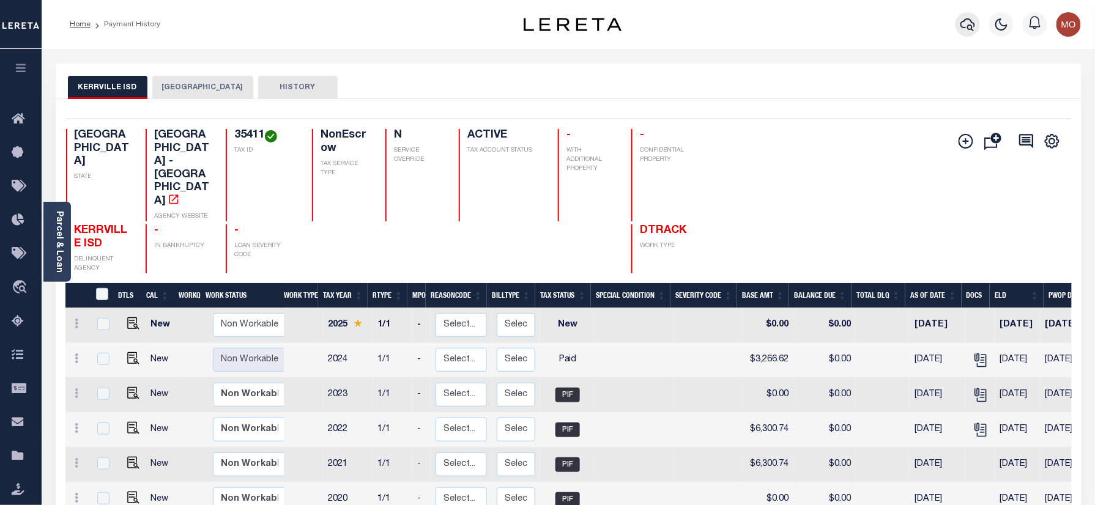
click at [967, 29] on icon "button" at bounding box center [968, 24] width 15 height 15
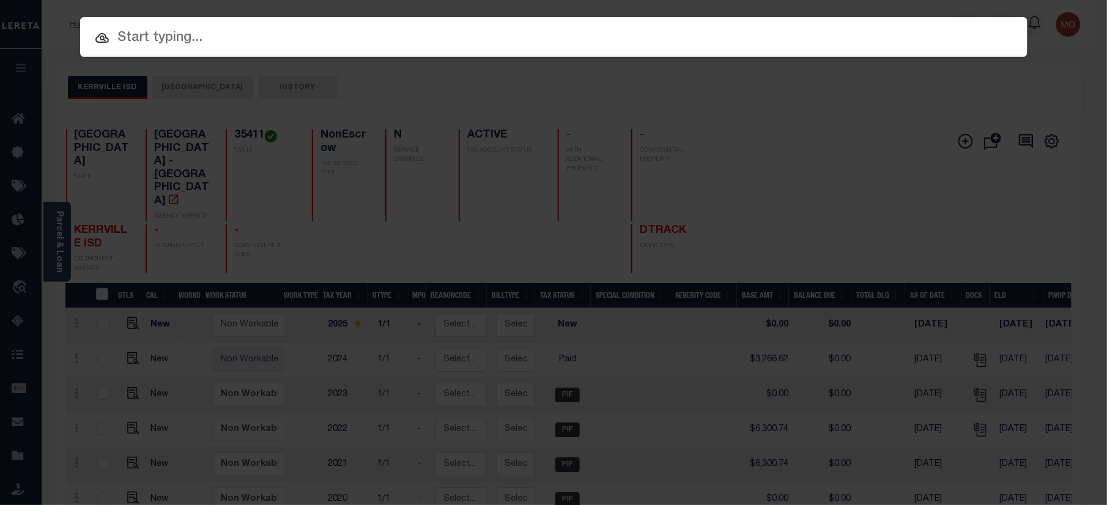
click at [198, 45] on input "text" at bounding box center [554, 38] width 948 height 21
paste input "400153100"
type input "400153100"
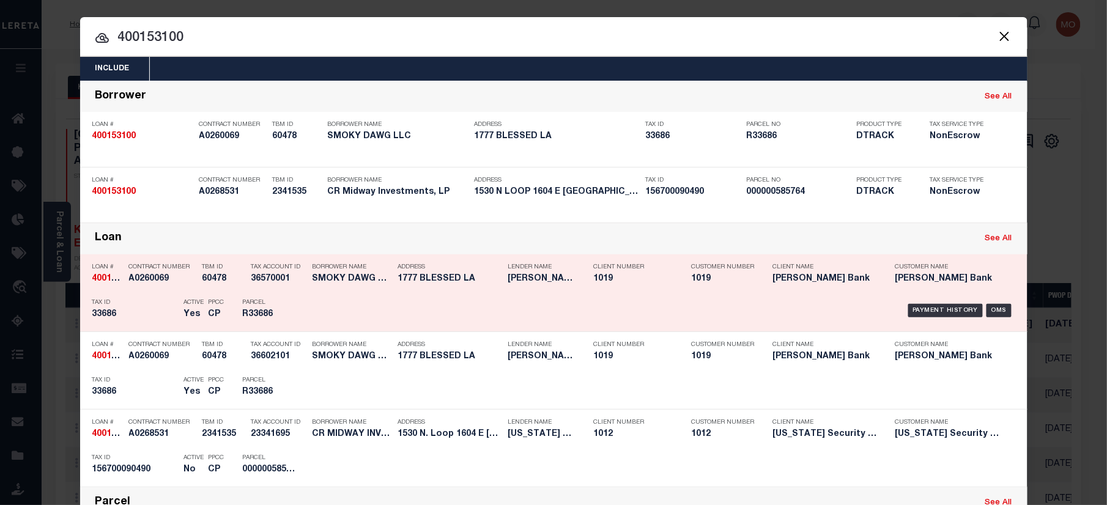
click at [138, 300] on p "Tax ID" at bounding box center [135, 302] width 86 height 7
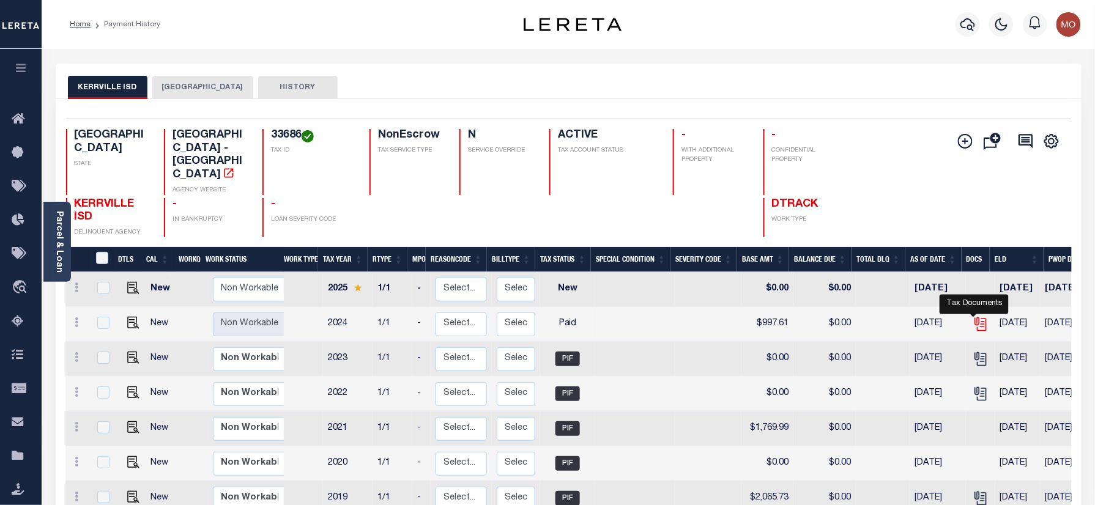
click at [975, 316] on icon "" at bounding box center [981, 324] width 16 height 16
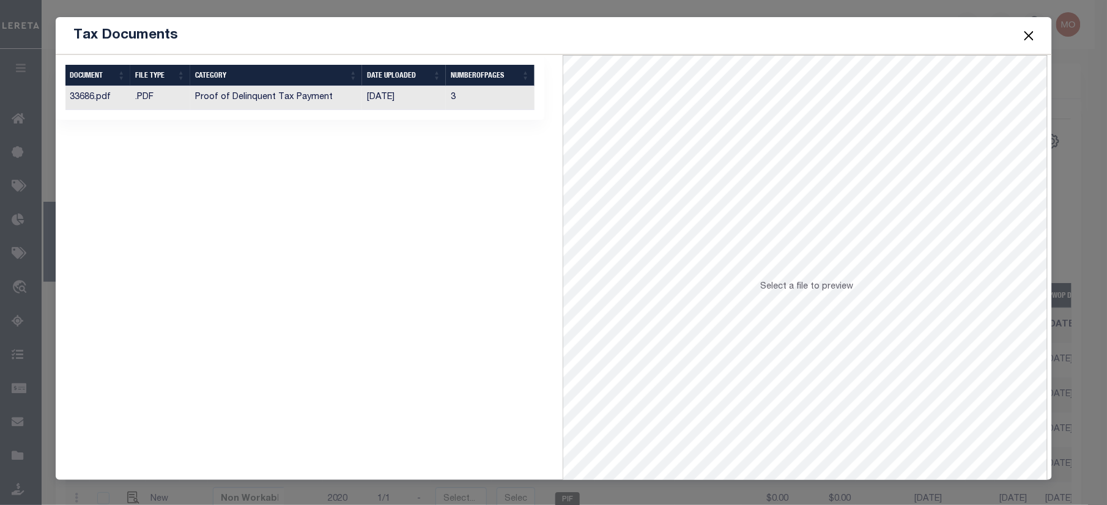
click at [385, 236] on div "Selected 1 Result Items per page" at bounding box center [301, 292] width 508 height 475
click at [331, 95] on td "Proof of Delinquent Tax Payment" at bounding box center [276, 98] width 173 height 24
click at [1026, 37] on button "Close" at bounding box center [1029, 36] width 16 height 16
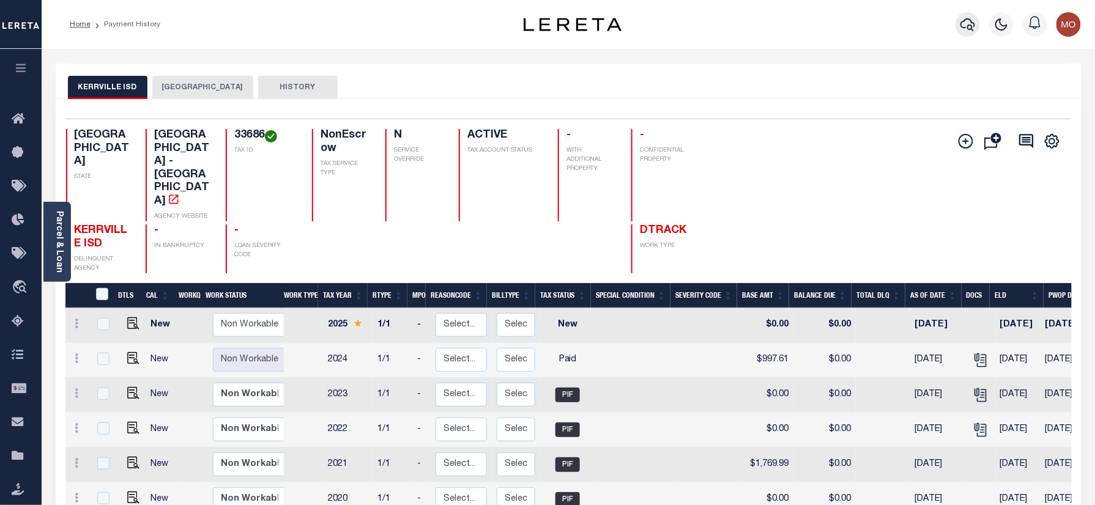
click at [970, 27] on icon "button" at bounding box center [968, 24] width 15 height 15
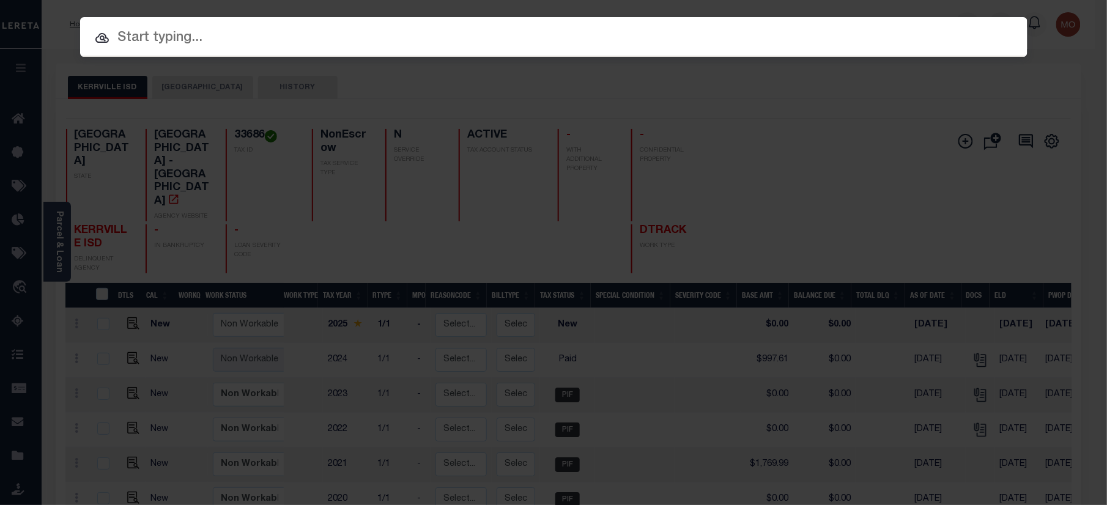
click at [201, 49] on input "text" at bounding box center [554, 38] width 948 height 21
paste input "400067900"
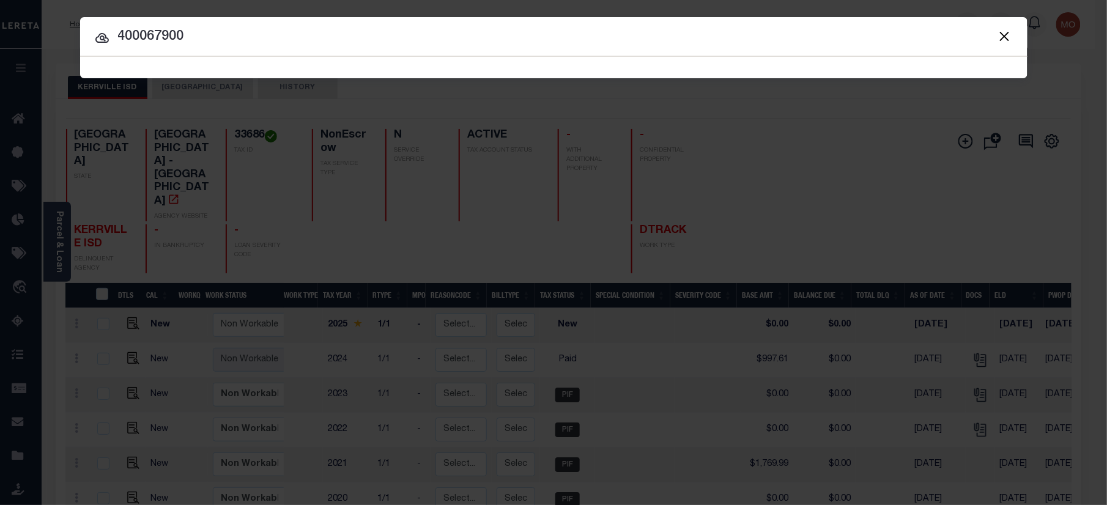
type input "400067900"
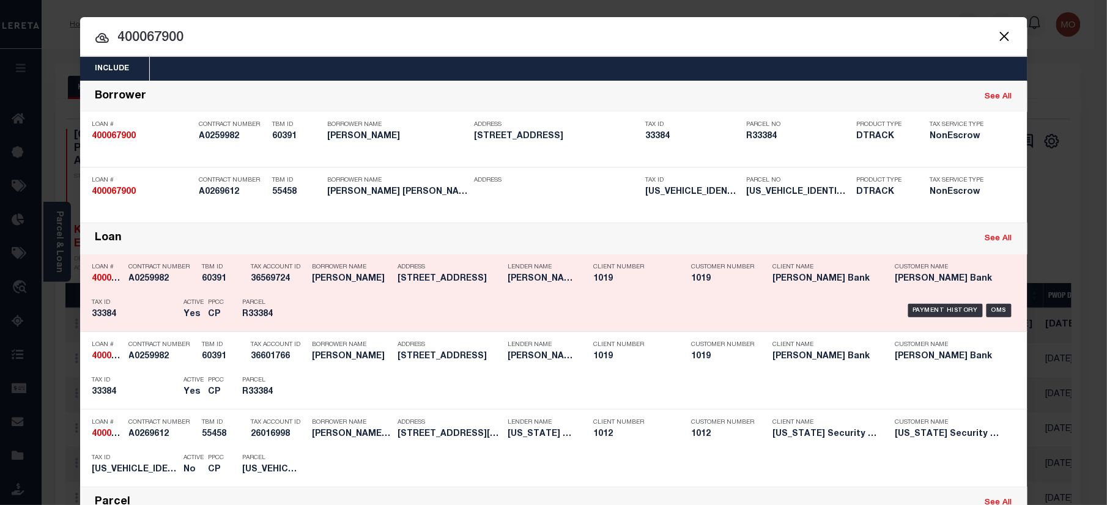
click at [128, 319] on h5 "33384" at bounding box center [135, 315] width 86 height 10
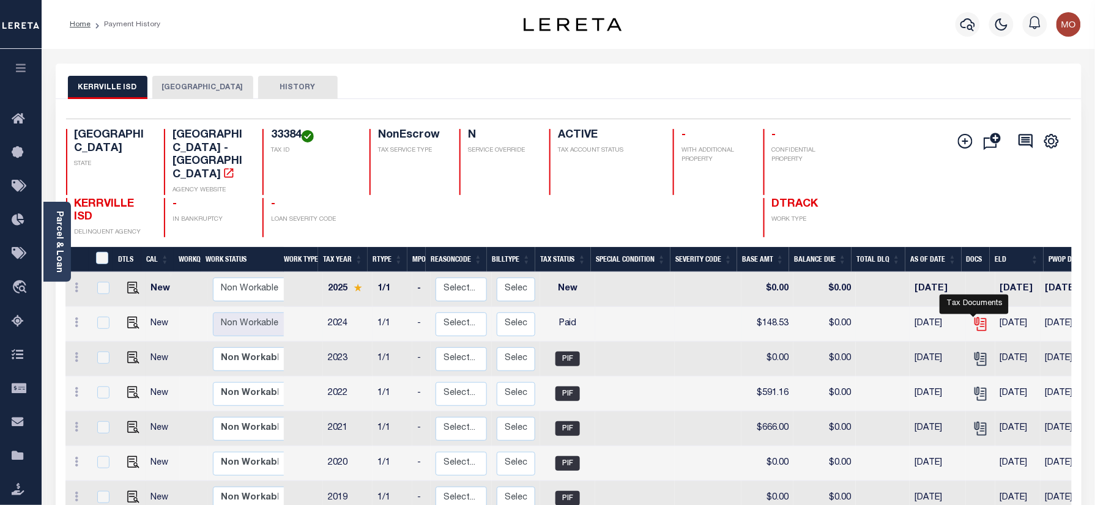
click at [973, 316] on icon "" at bounding box center [981, 324] width 16 height 16
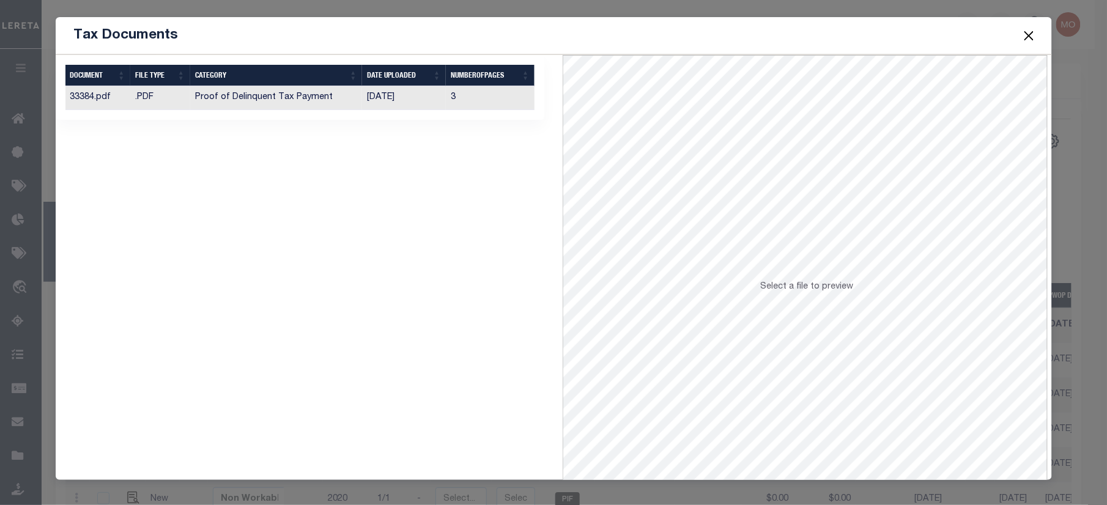
click at [261, 260] on div "Selected 1 Result Items per page" at bounding box center [301, 292] width 508 height 475
click at [332, 108] on td "Proof of Delinquent Tax Payment" at bounding box center [276, 98] width 173 height 24
click at [1025, 39] on button "Close" at bounding box center [1029, 36] width 16 height 16
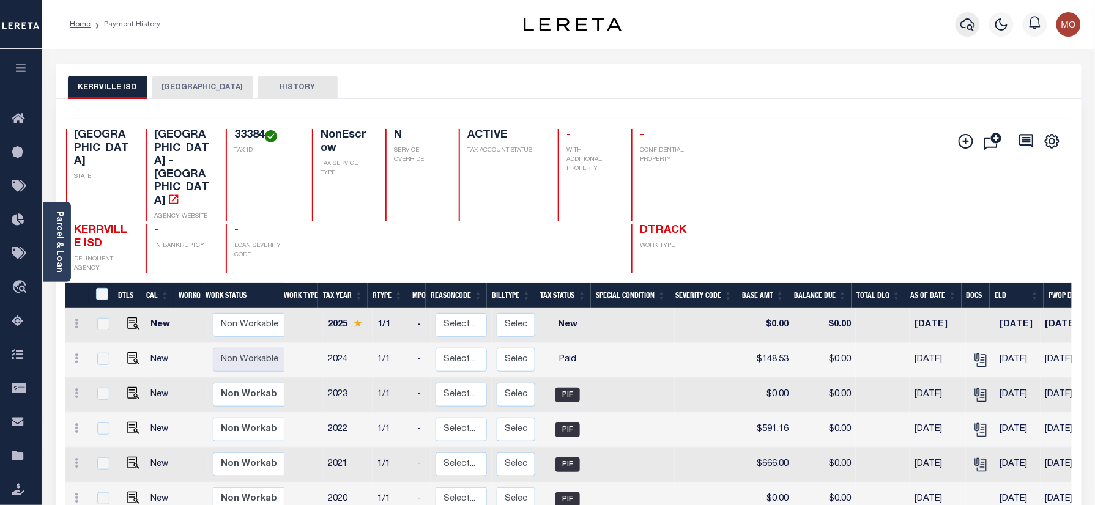
click at [973, 29] on icon "button" at bounding box center [968, 24] width 15 height 15
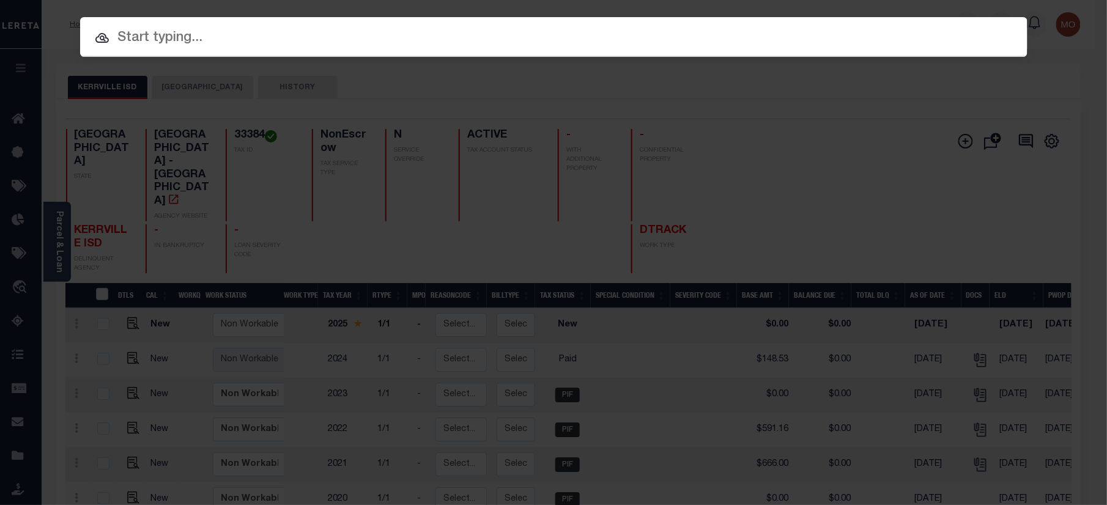
click at [225, 32] on input "text" at bounding box center [554, 38] width 948 height 21
paste input "600267900"
type input "600267900"
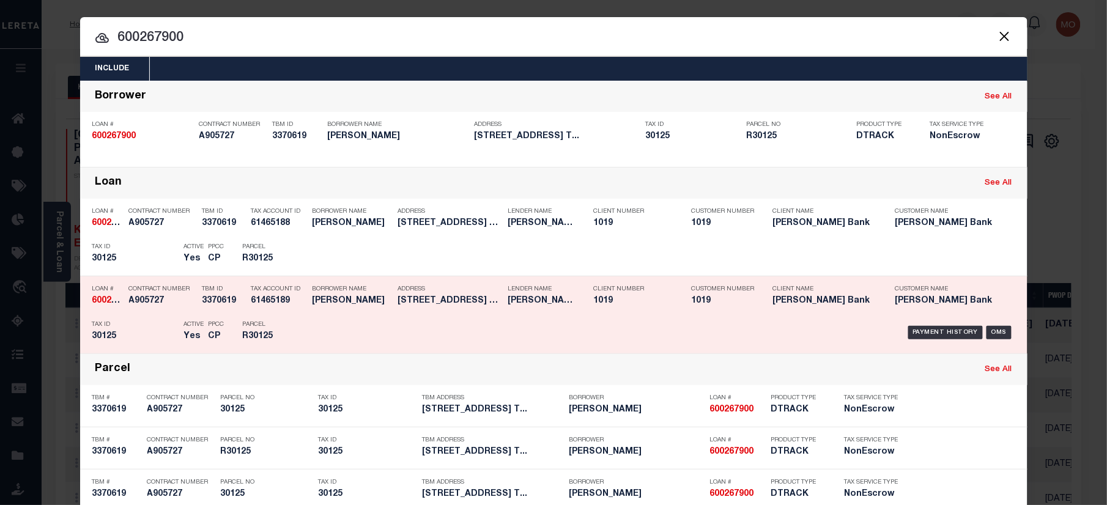
click at [162, 316] on div "Tax ID 30125" at bounding box center [135, 332] width 86 height 35
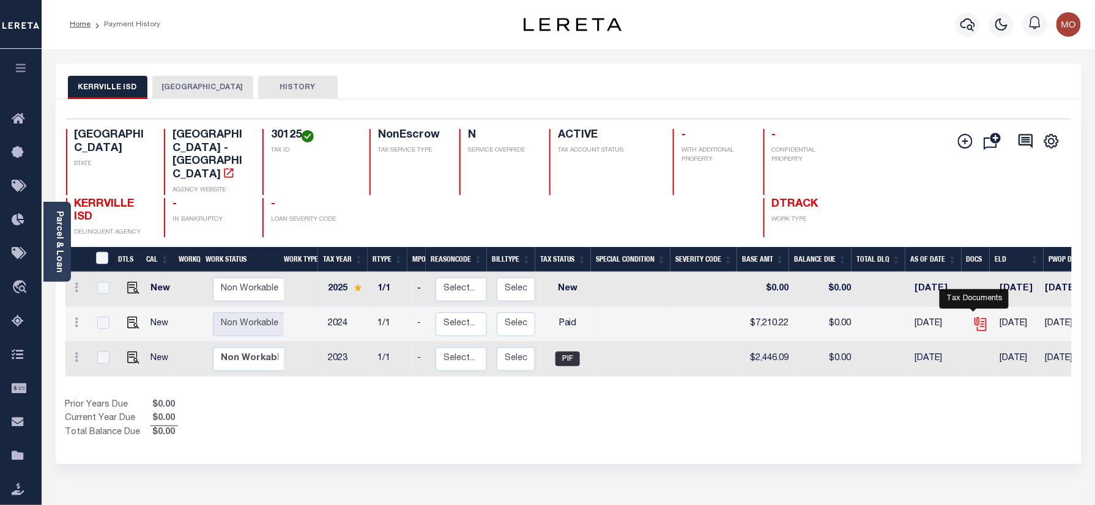
click at [977, 318] on icon "" at bounding box center [980, 323] width 10 height 10
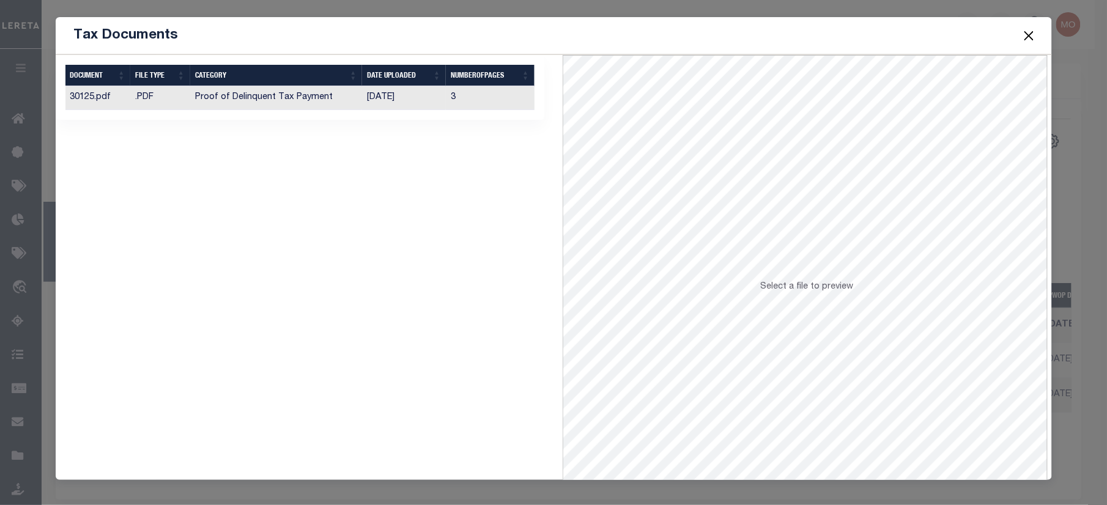
click at [378, 104] on td "[DATE]" at bounding box center [404, 98] width 84 height 24
click at [1024, 37] on button "Close" at bounding box center [1029, 36] width 16 height 16
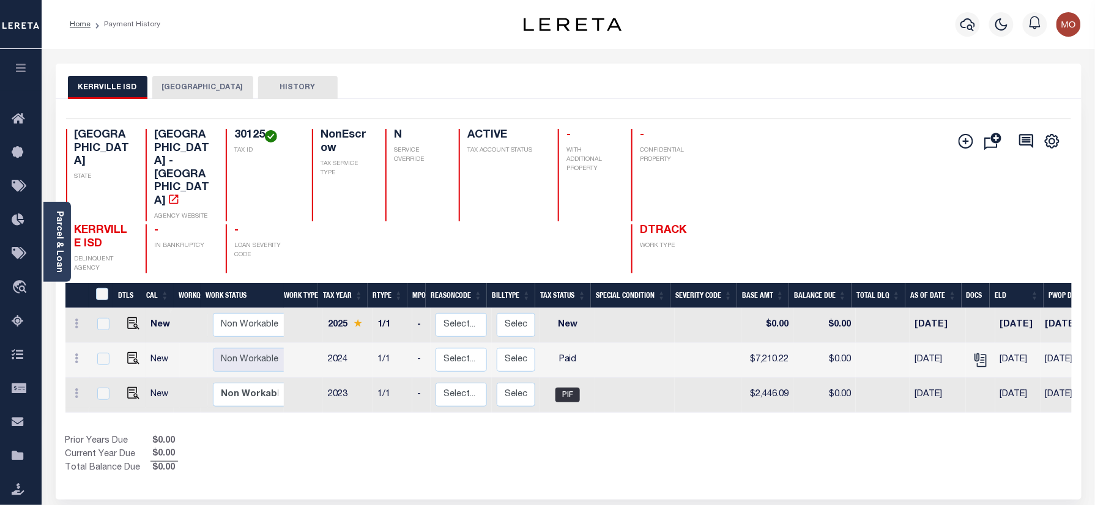
click at [1070, 32] on img "button" at bounding box center [1069, 24] width 24 height 24
click at [1032, 86] on span "Sign out" at bounding box center [1020, 87] width 35 height 9
